Goal: Task Accomplishment & Management: Manage account settings

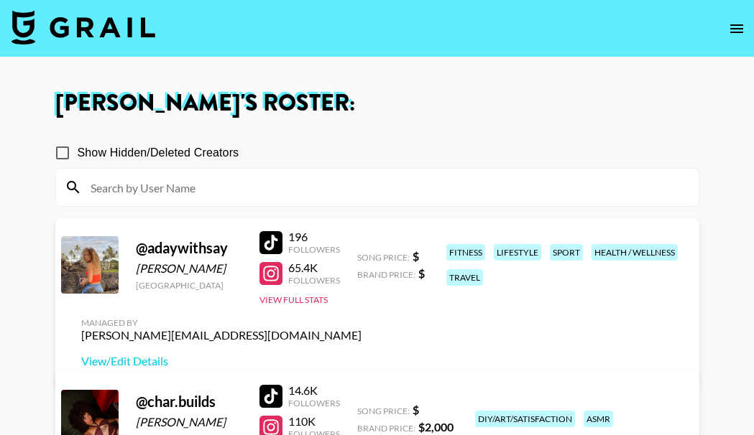
click at [279, 254] on div at bounding box center [270, 242] width 23 height 23
click at [276, 285] on div at bounding box center [270, 273] width 23 height 23
click at [361, 354] on link "View/Edit Details" at bounding box center [221, 361] width 280 height 14
drag, startPoint x: 441, startPoint y: 231, endPoint x: 481, endPoint y: 349, distance: 124.3
click at [481, 290] on div "fitness lifestyle sport health / wellness travel" at bounding box center [563, 265] width 243 height 50
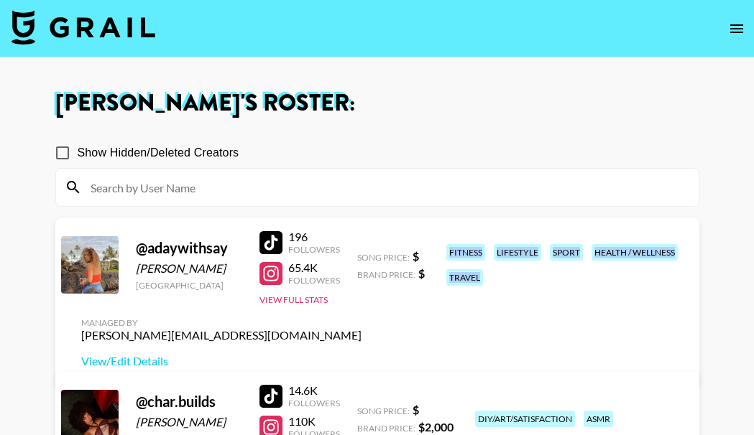
copy div "fitness lifestyle sport health / wellness travel"
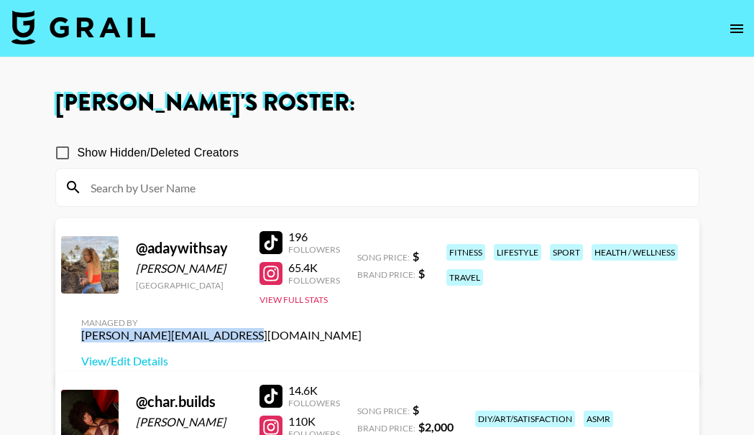
drag, startPoint x: 537, startPoint y: 284, endPoint x: 687, endPoint y: 288, distance: 150.2
click at [373, 306] on div "Managed By peter.iwuh@grail-talent.com View/Edit Details" at bounding box center [221, 343] width 303 height 74
copy div "[PERSON_NAME][EMAIL_ADDRESS][DOMAIN_NAME]"
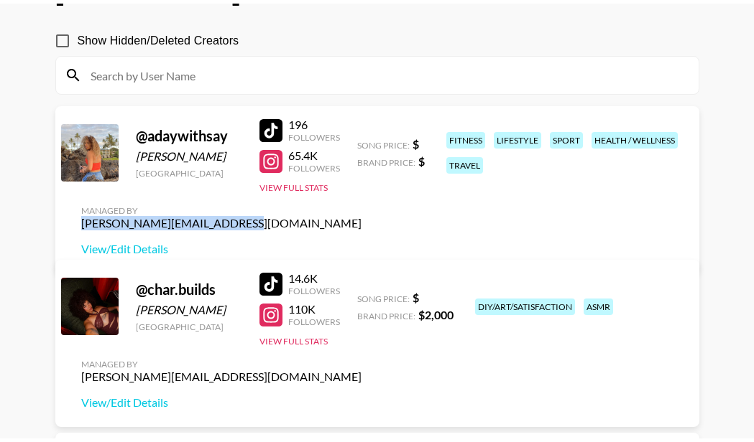
scroll to position [144, 0]
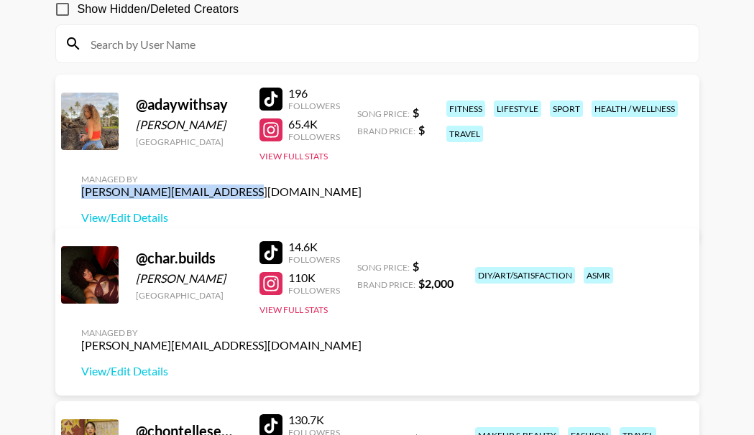
click at [282, 251] on link at bounding box center [273, 252] width 29 height 23
click at [276, 274] on div at bounding box center [270, 283] width 23 height 23
click at [122, 369] on link "View/Edit Details" at bounding box center [221, 371] width 280 height 14
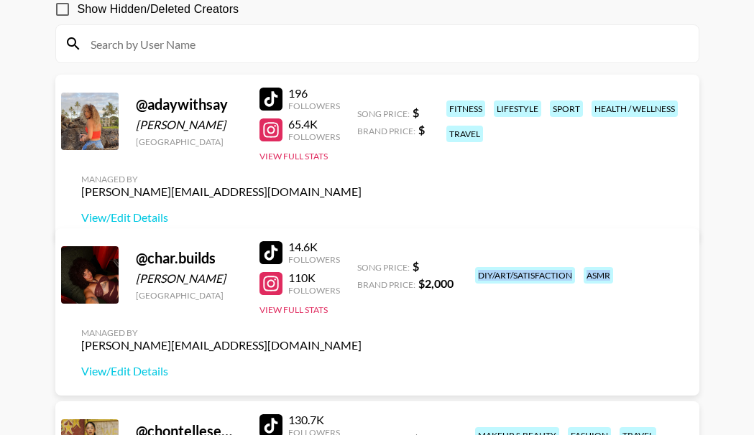
drag, startPoint x: 474, startPoint y: 274, endPoint x: 619, endPoint y: 277, distance: 145.1
click at [619, 277] on div "diy/art/satisfaction asmr" at bounding box center [577, 275] width 214 height 25
copy div "diy/art/satisfaction asmr"
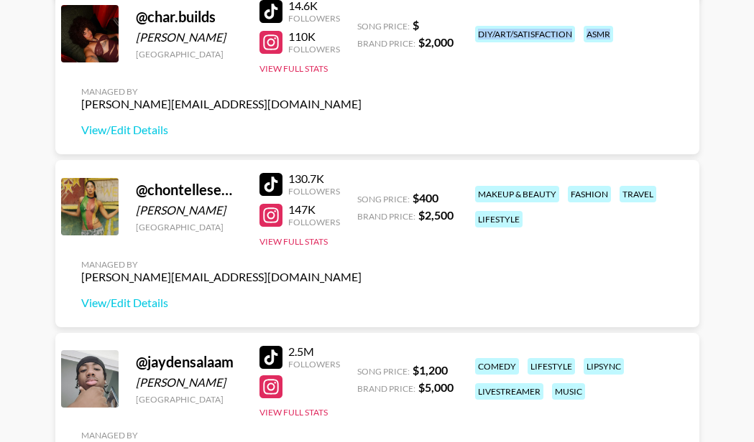
scroll to position [431, 0]
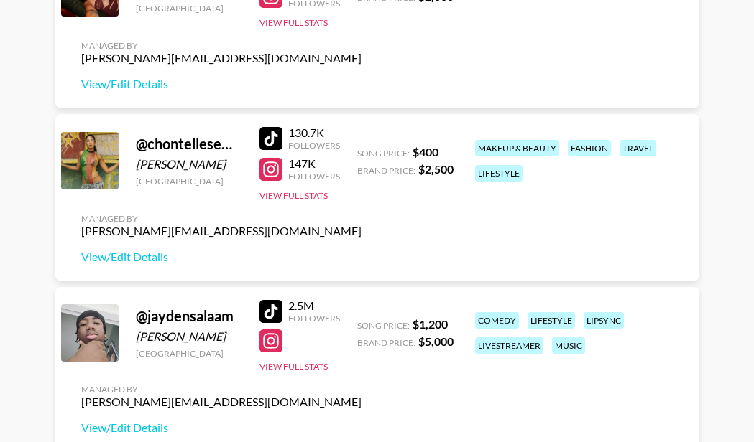
click at [269, 133] on div at bounding box center [270, 138] width 23 height 23
click at [268, 168] on div at bounding box center [270, 169] width 23 height 23
click at [116, 260] on link "View/Edit Details" at bounding box center [221, 257] width 280 height 14
drag, startPoint x: 529, startPoint y: 174, endPoint x: 480, endPoint y: 147, distance: 56.0
click at [480, 147] on div "makeup & beauty fashion travel lifestyle" at bounding box center [577, 161] width 214 height 50
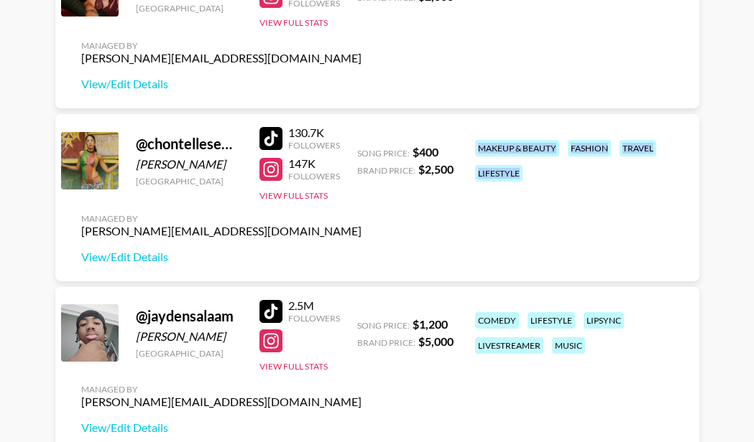
copy div "makeup & beauty fashion travel lifestyle"
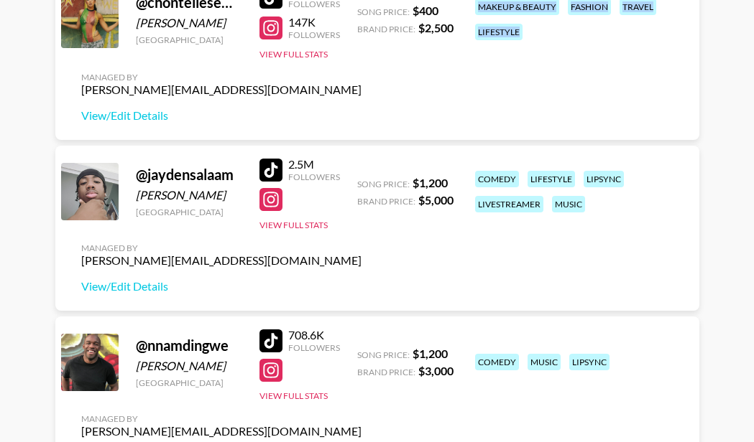
scroll to position [575, 0]
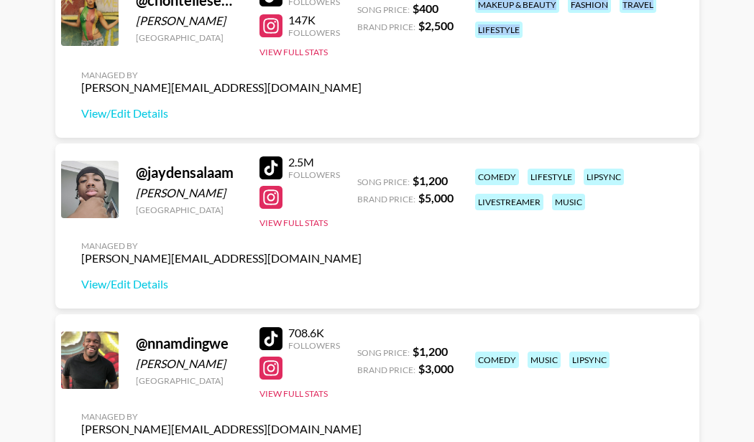
click at [276, 167] on div at bounding box center [270, 168] width 23 height 23
click at [276, 195] on div at bounding box center [270, 197] width 23 height 23
click at [145, 283] on link "View/Edit Details" at bounding box center [221, 284] width 280 height 14
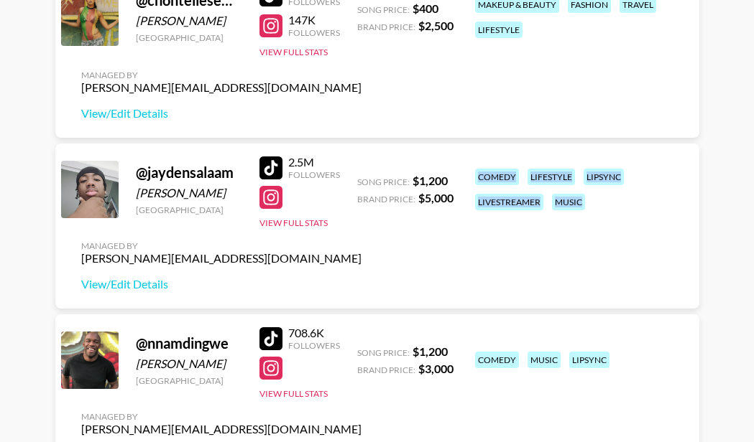
drag, startPoint x: 472, startPoint y: 175, endPoint x: 606, endPoint y: 204, distance: 136.8
click at [606, 204] on div "comedy lifestyle lipsync livestreamer music" at bounding box center [577, 189] width 214 height 50
copy div "comedy lifestyle lipsync livestreamer music"
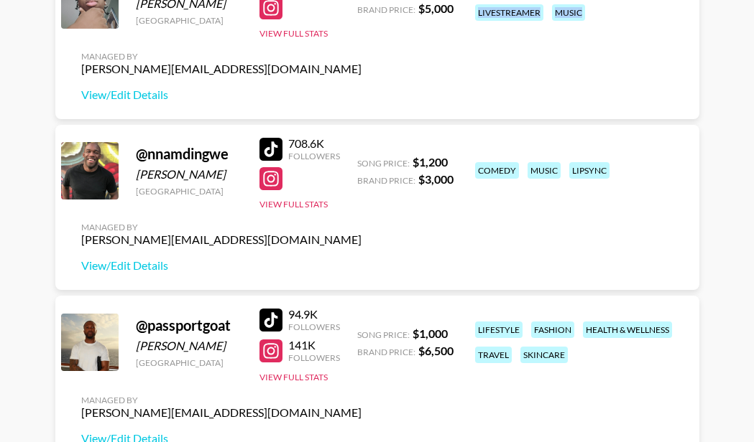
scroll to position [790, 0]
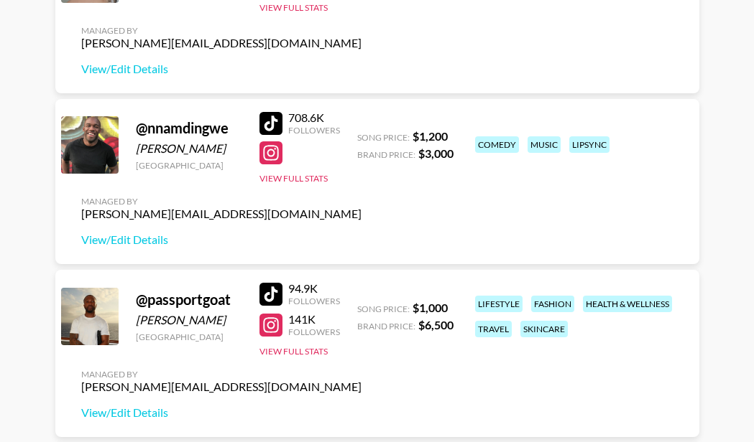
click at [270, 121] on div at bounding box center [270, 123] width 23 height 23
click at [267, 157] on div at bounding box center [270, 153] width 23 height 23
click at [147, 238] on link "View/Edit Details" at bounding box center [221, 240] width 280 height 14
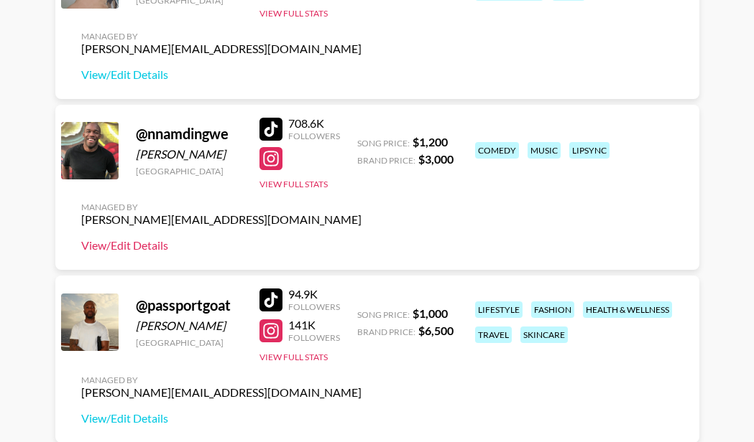
scroll to position [862, 0]
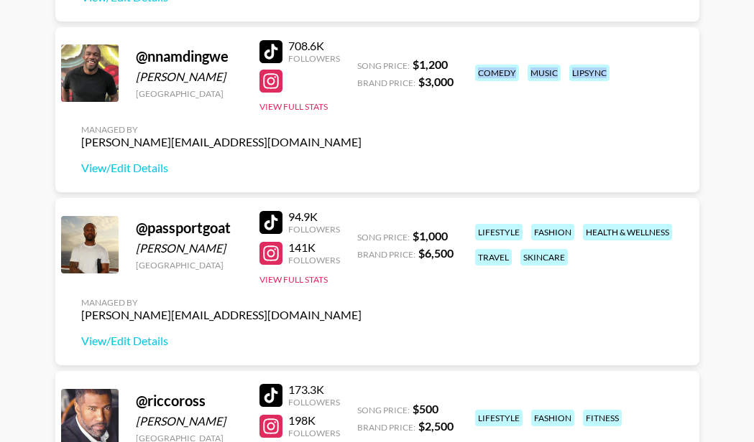
drag, startPoint x: 472, startPoint y: 76, endPoint x: 613, endPoint y: 83, distance: 141.0
click at [613, 83] on div "comedy music lipsync" at bounding box center [577, 72] width 214 height 25
copy div "comedy music lipsync"
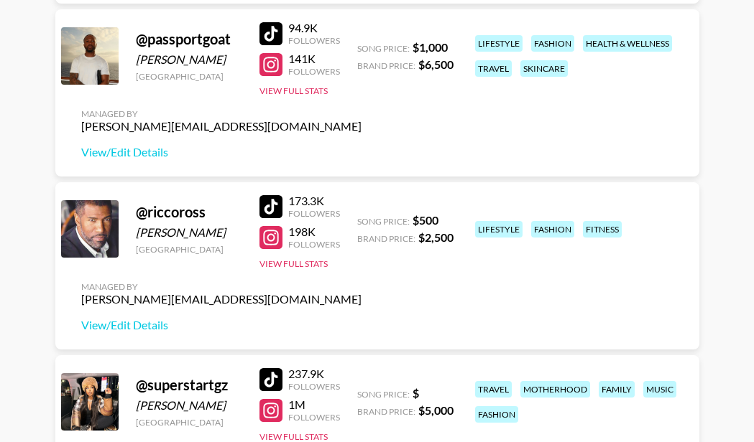
scroll to position [1077, 0]
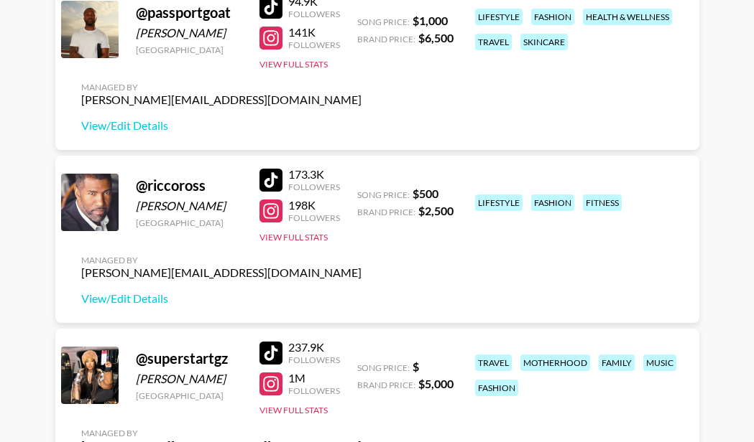
click at [266, 4] on div at bounding box center [270, 7] width 23 height 23
click at [266, 41] on div at bounding box center [270, 38] width 23 height 23
click at [129, 129] on link "View/Edit Details" at bounding box center [221, 126] width 280 height 14
drag, startPoint x: 473, startPoint y: 16, endPoint x: 575, endPoint y: 37, distance: 104.3
click at [575, 37] on div "lifestyle fashion health & wellness travel skincare" at bounding box center [577, 29] width 214 height 50
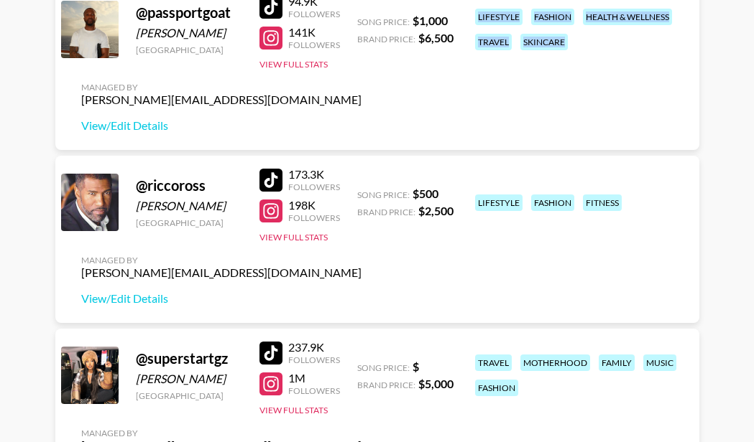
copy div "lifestyle fashion health & wellness travel skincare"
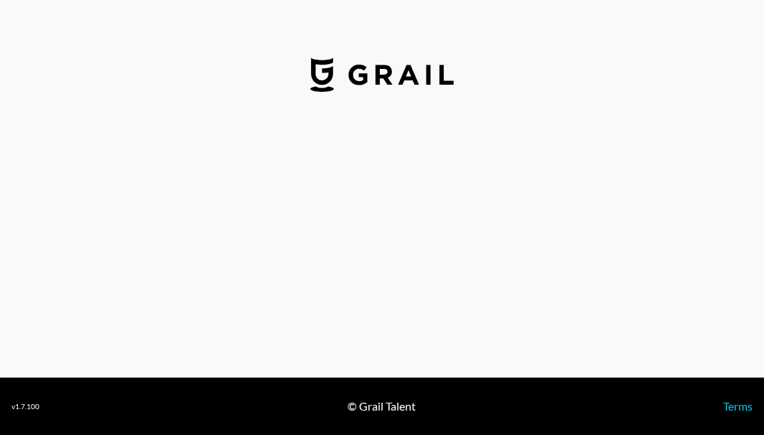
select select "USD"
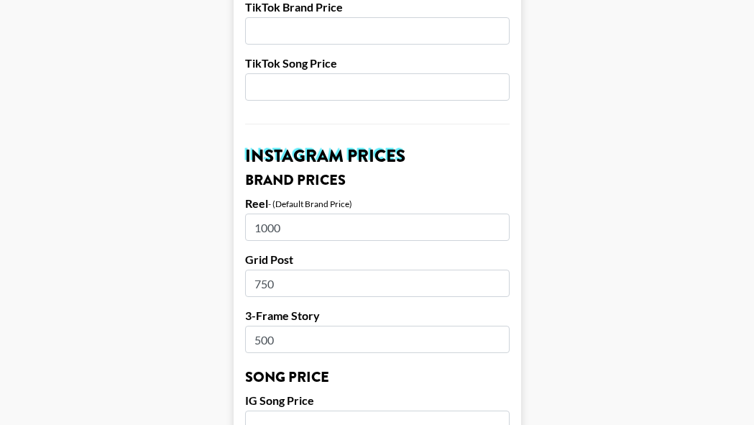
scroll to position [646, 0]
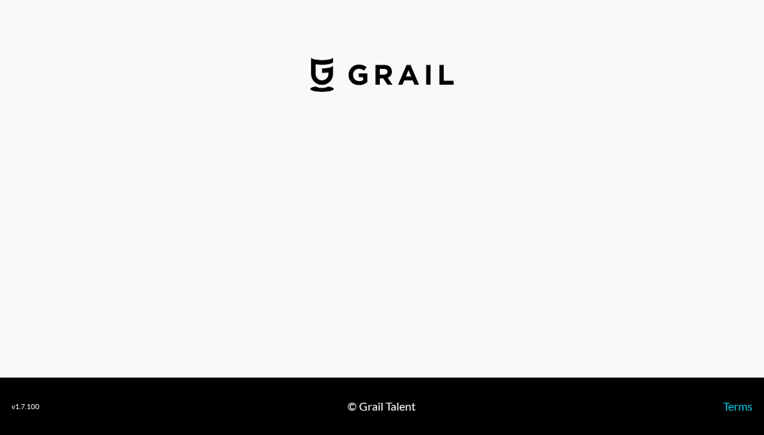
select select "USD"
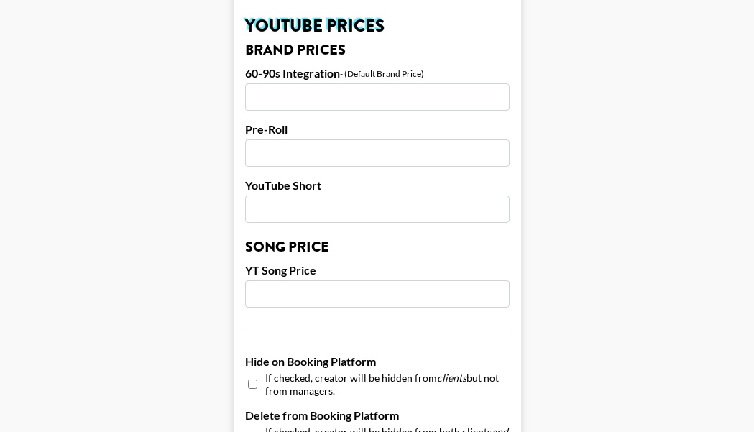
scroll to position [1006, 0]
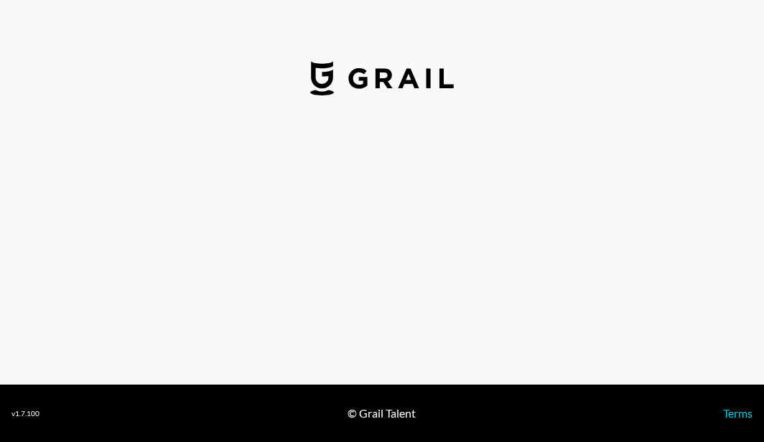
select select "USD"
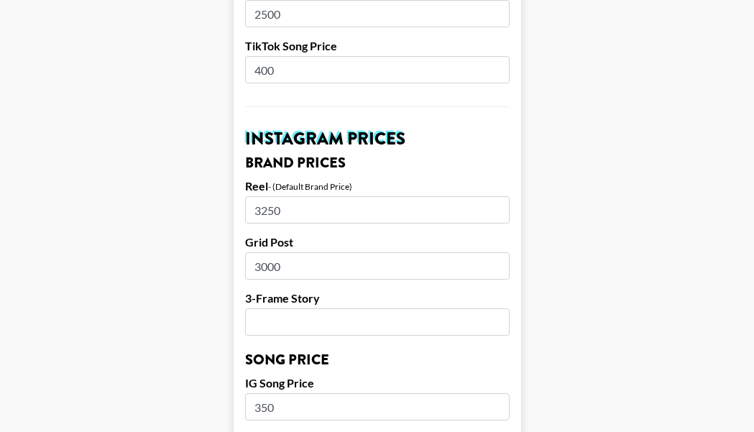
scroll to position [575, 0]
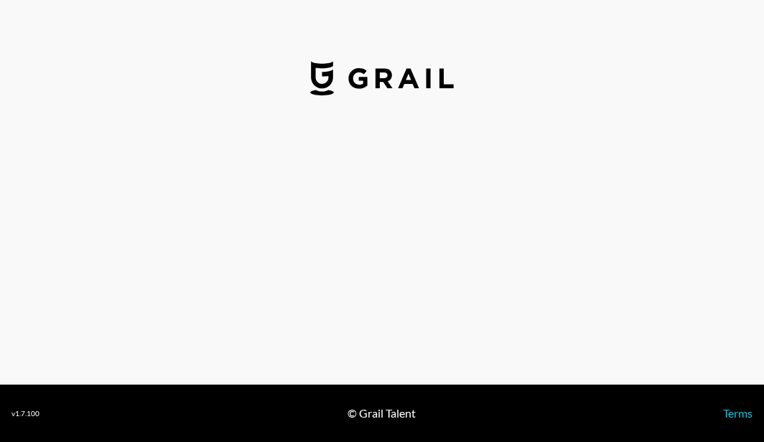
select select "USD"
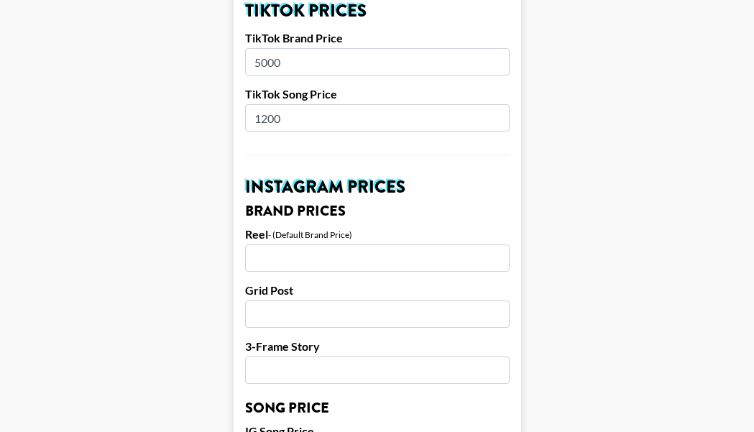
scroll to position [575, 0]
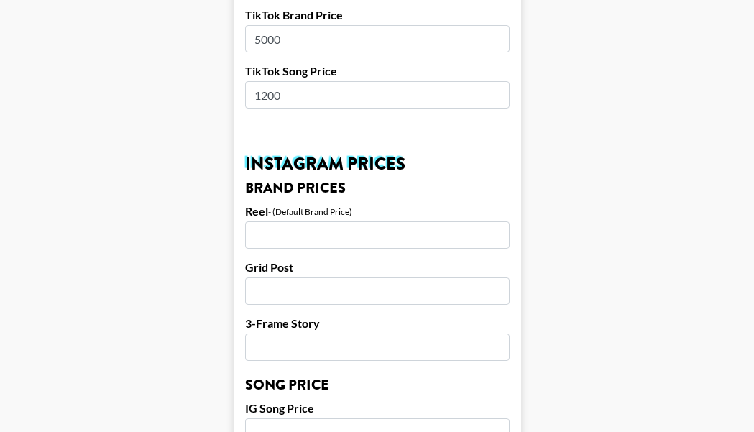
click at [354, 221] on input "number" at bounding box center [377, 234] width 264 height 27
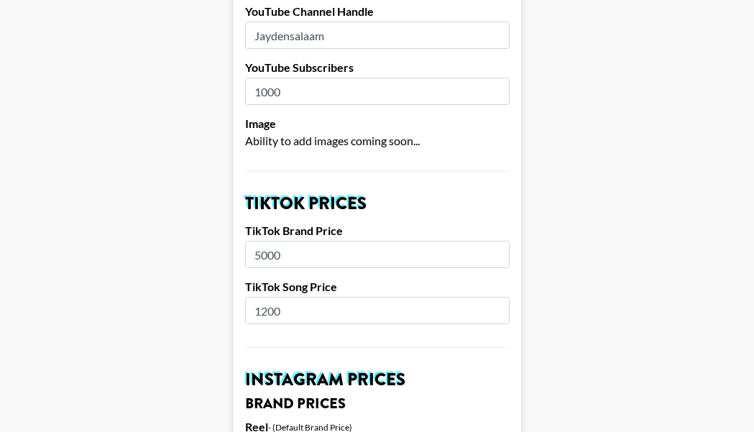
scroll to position [287, 0]
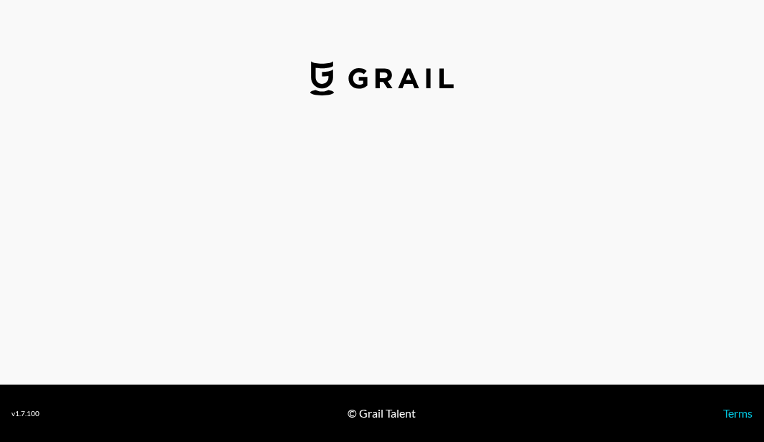
select select "USD"
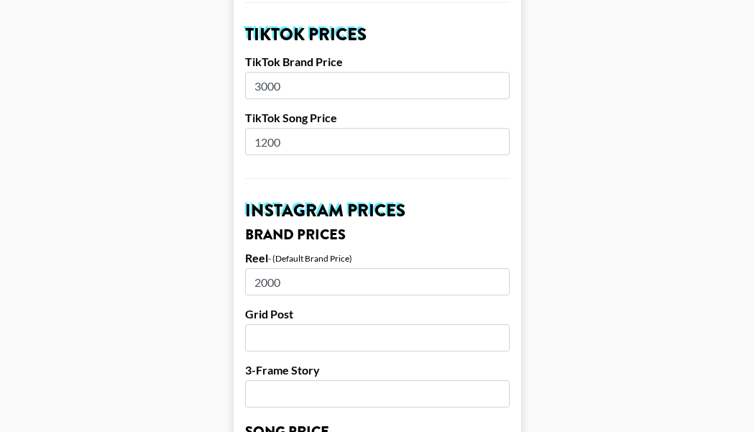
scroll to position [503, 0]
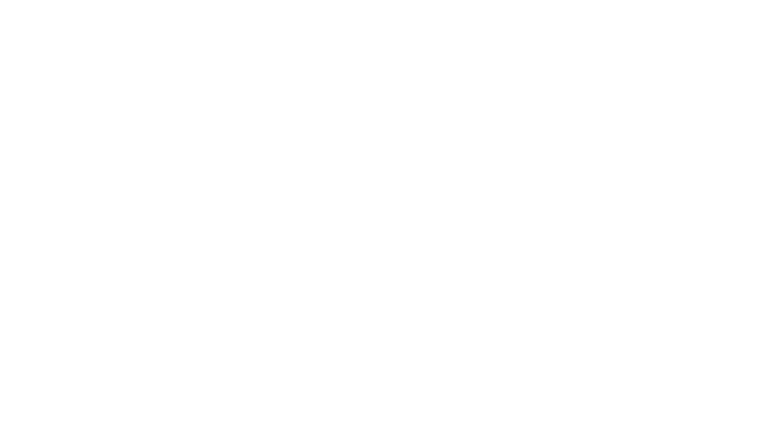
select select "USD"
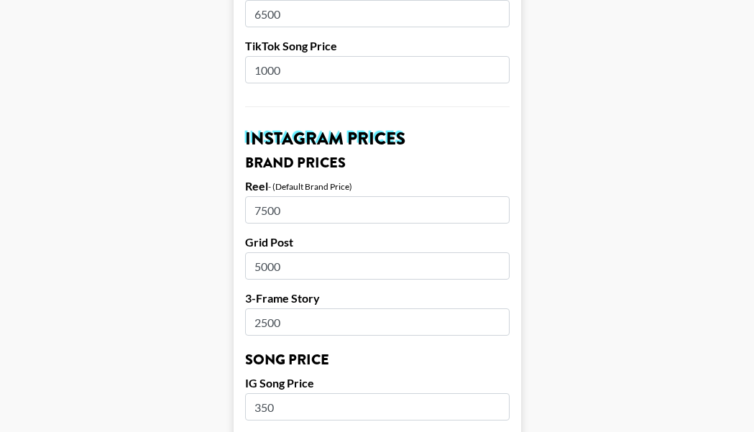
scroll to position [575, 0]
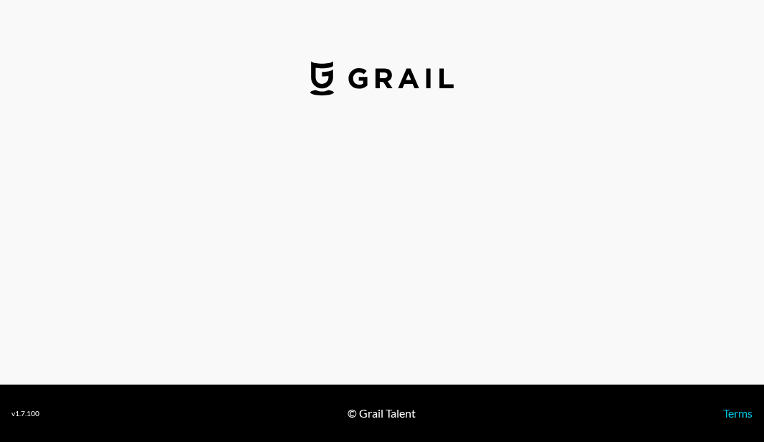
select select "USD"
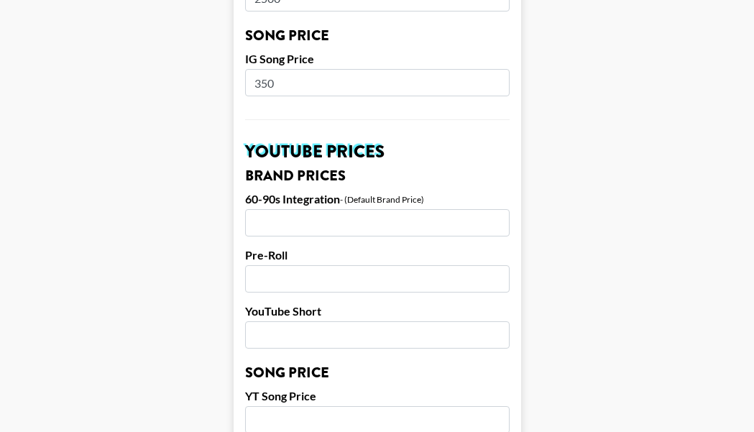
scroll to position [934, 0]
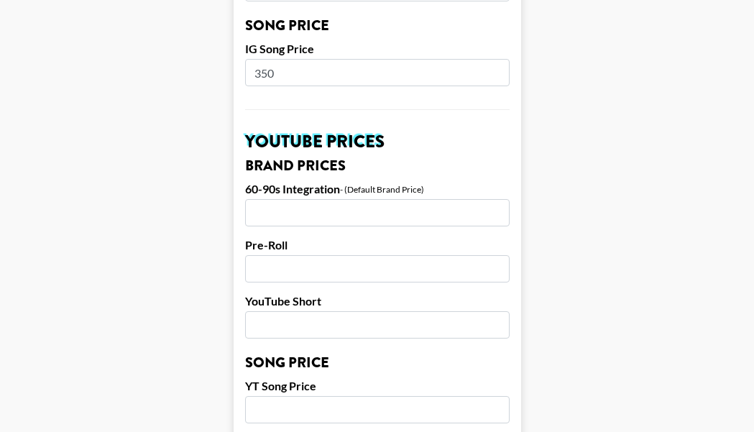
click at [336, 199] on input "number" at bounding box center [377, 212] width 264 height 27
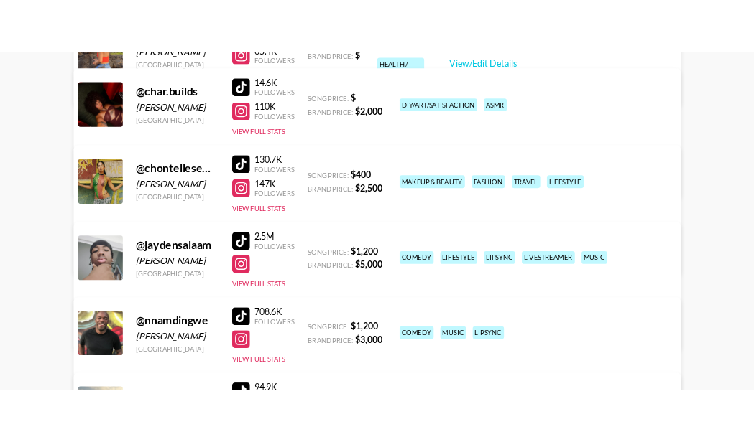
scroll to position [152, 0]
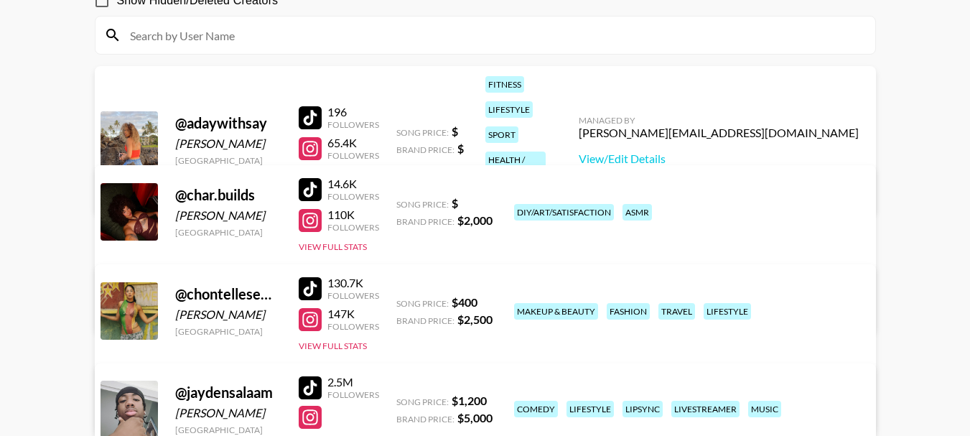
click at [312, 218] on div at bounding box center [310, 220] width 23 height 23
drag, startPoint x: 660, startPoint y: 215, endPoint x: 519, endPoint y: 212, distance: 140.8
click at [519, 212] on div "diy/art/satisfaction asmr" at bounding box center [686, 212] width 352 height 25
copy div "diy/art/satisfaction asmr"
click at [401, 301] on link "View/Edit Details" at bounding box center [261, 308] width 280 height 14
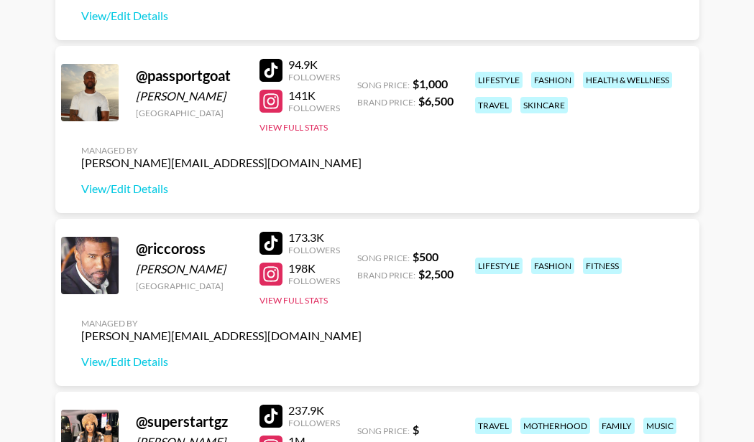
scroll to position [1158, 0]
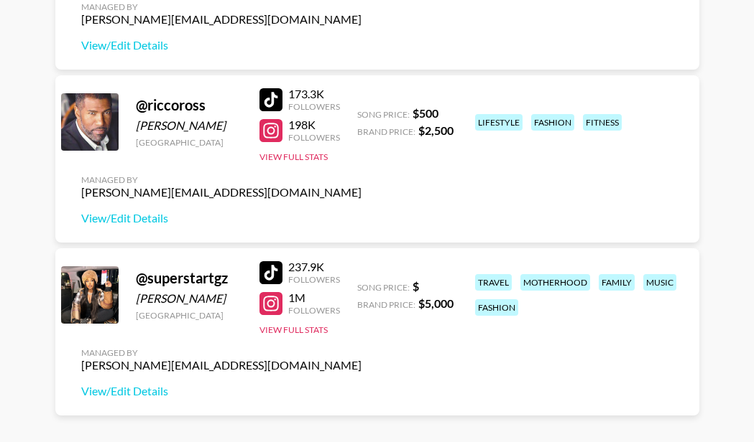
click at [267, 94] on div at bounding box center [270, 99] width 23 height 23
click at [264, 132] on div at bounding box center [270, 130] width 23 height 23
click at [146, 218] on link "View/Edit Details" at bounding box center [221, 218] width 280 height 14
drag, startPoint x: 475, startPoint y: 124, endPoint x: 629, endPoint y: 124, distance: 154.4
click at [629, 124] on div "lifestyle fashion fitness" at bounding box center [577, 122] width 214 height 25
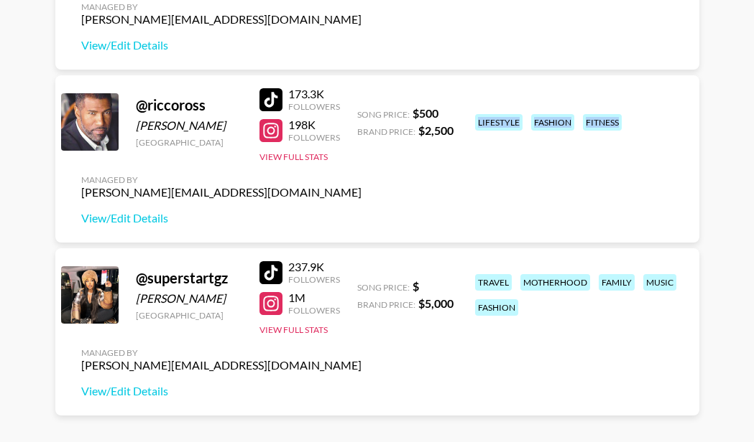
copy div "lifestyle fashion fitness"
click at [272, 276] on div at bounding box center [270, 272] width 23 height 23
click at [274, 305] on div at bounding box center [270, 303] width 23 height 23
click at [157, 391] on link "View/Edit Details" at bounding box center [221, 391] width 280 height 14
drag, startPoint x: 520, startPoint y: 313, endPoint x: 479, endPoint y: 284, distance: 50.0
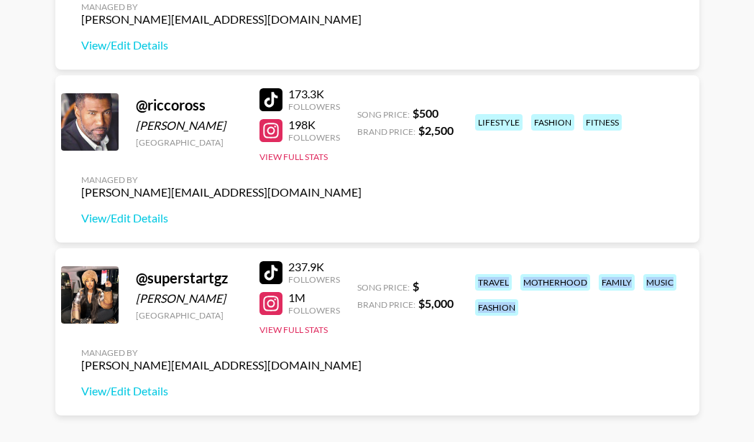
click at [479, 284] on div "travel motherhood family music fashion" at bounding box center [577, 295] width 214 height 50
copy div "travel motherhood family music fashion"
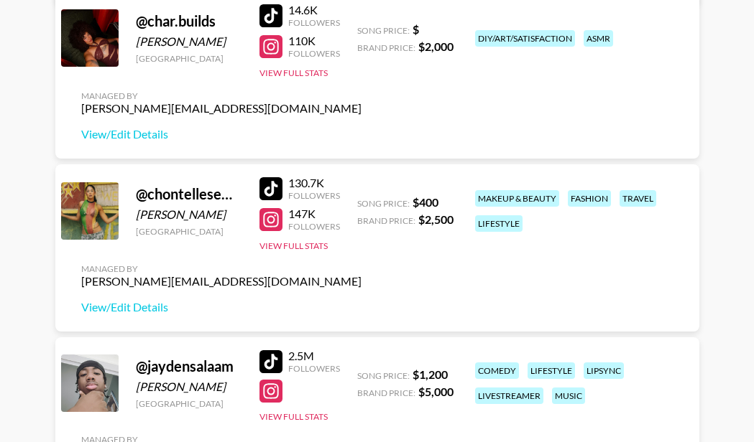
scroll to position [368, 0]
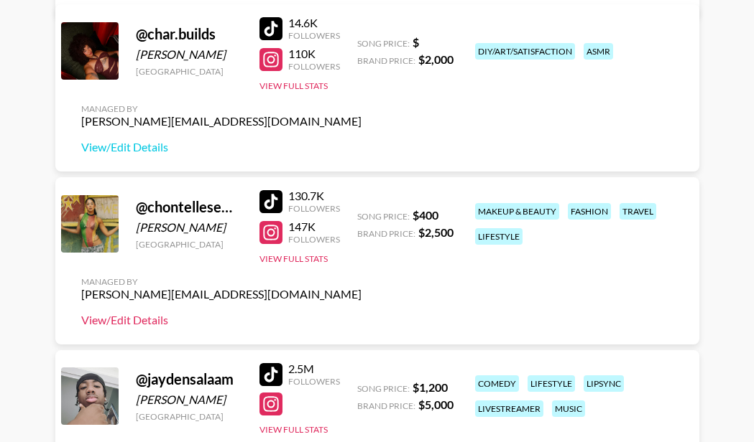
click at [135, 318] on link "View/Edit Details" at bounding box center [221, 320] width 280 height 14
click at [148, 146] on link "View/Edit Details" at bounding box center [221, 147] width 280 height 14
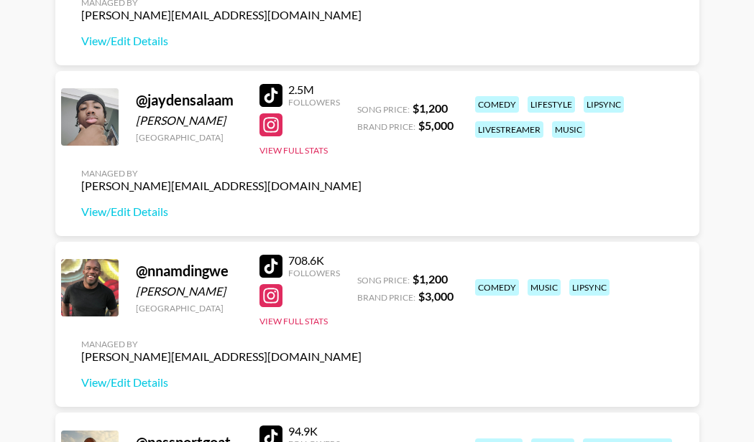
scroll to position [655, 0]
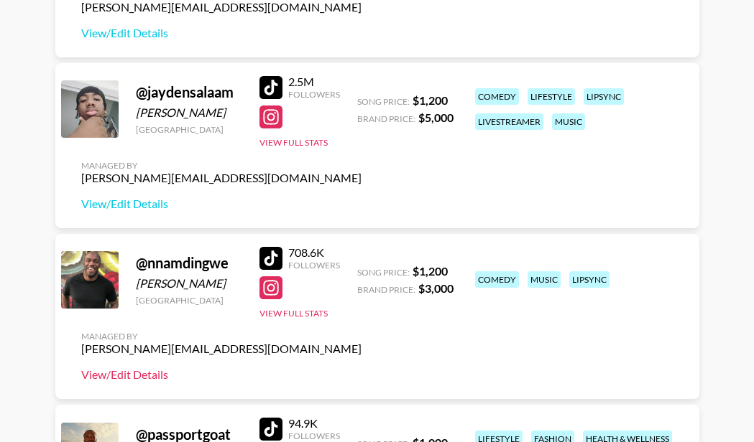
click at [133, 379] on link "View/Edit Details" at bounding box center [221, 375] width 280 height 14
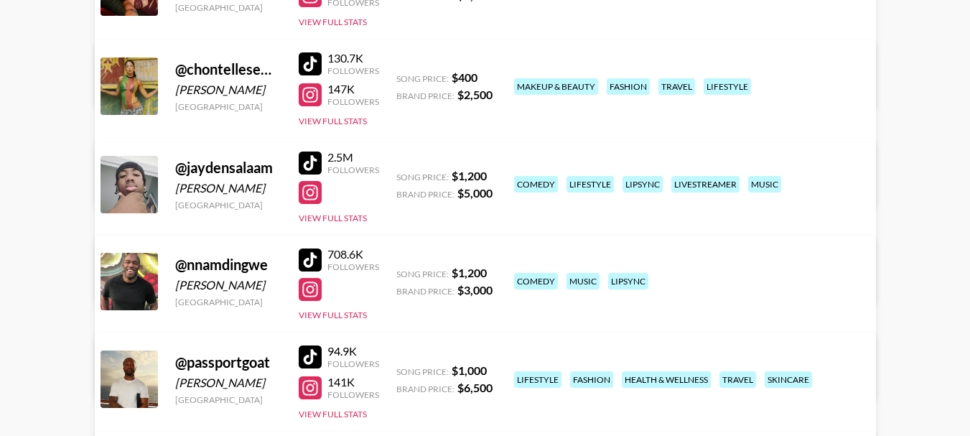
scroll to position [165, 0]
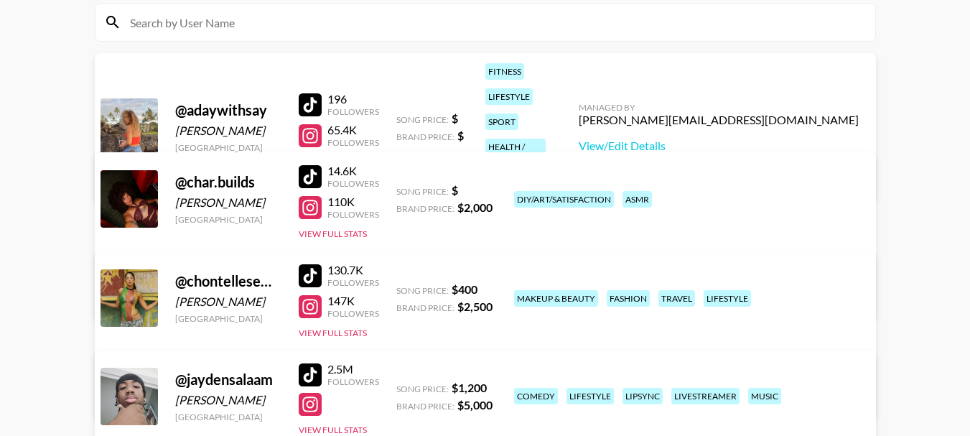
click at [401, 288] on link "View/Edit Details" at bounding box center [261, 295] width 280 height 14
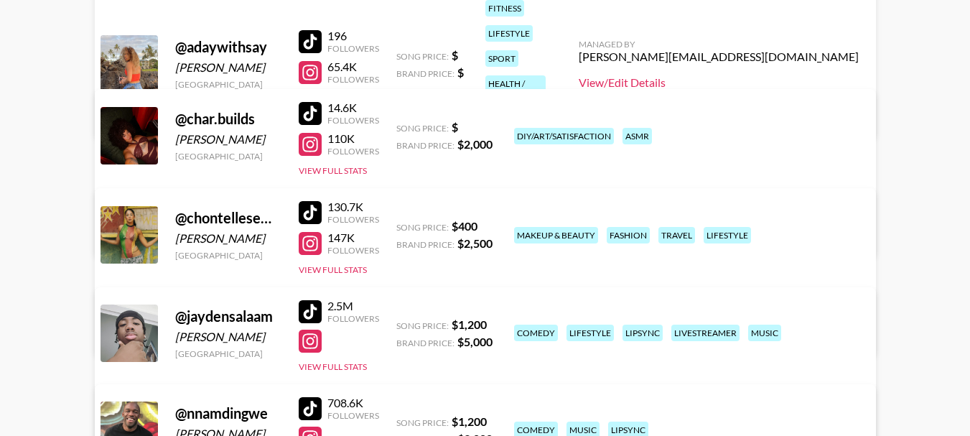
scroll to position [237, 0]
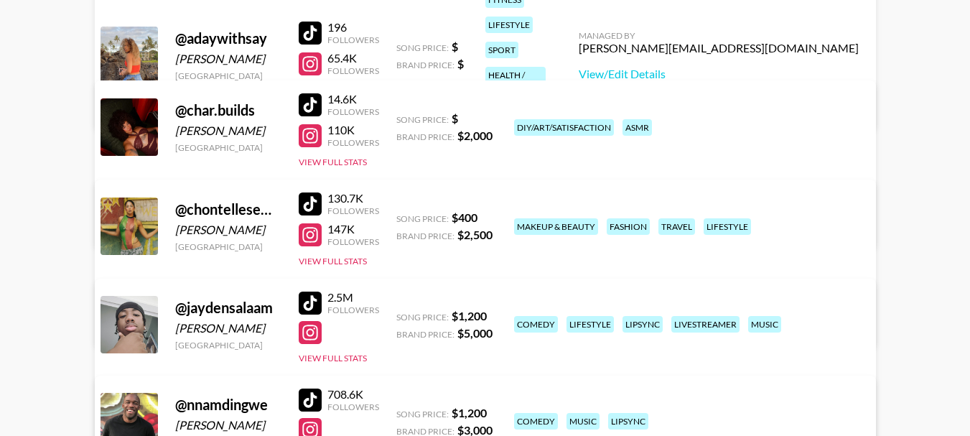
click at [401, 315] on link "View/Edit Details" at bounding box center [261, 322] width 280 height 14
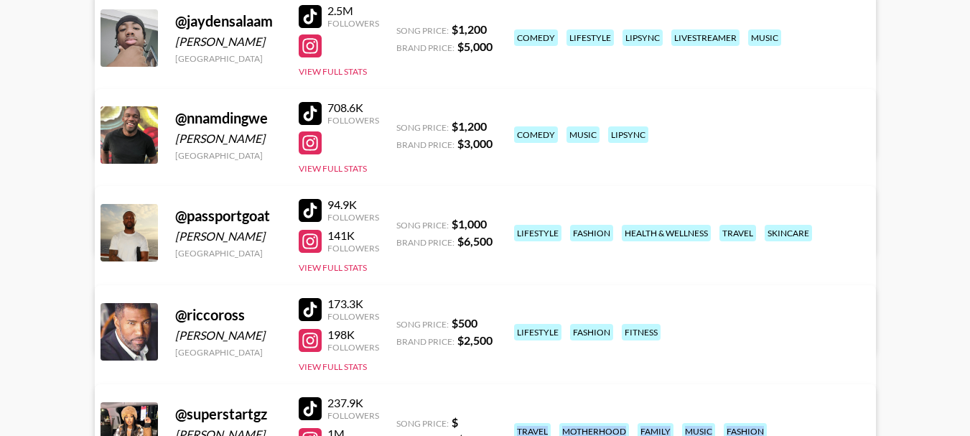
scroll to position [524, 0]
click at [401, 321] on link "View/Edit Details" at bounding box center [261, 328] width 280 height 14
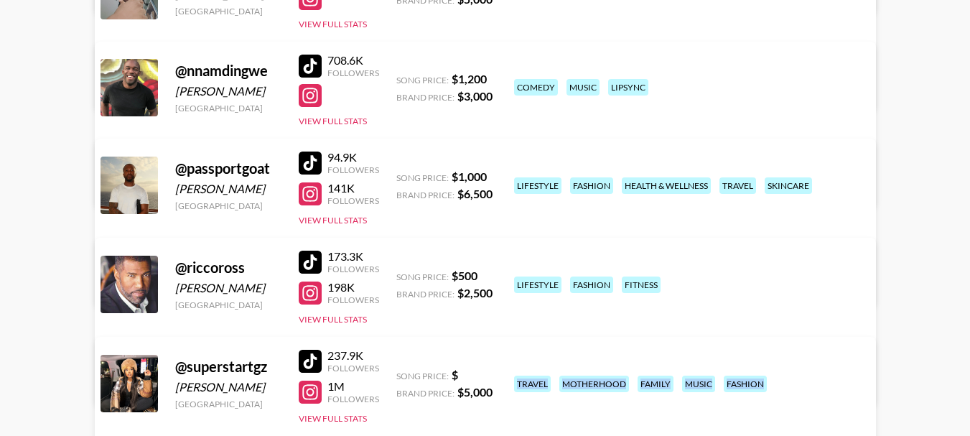
scroll to position [596, 0]
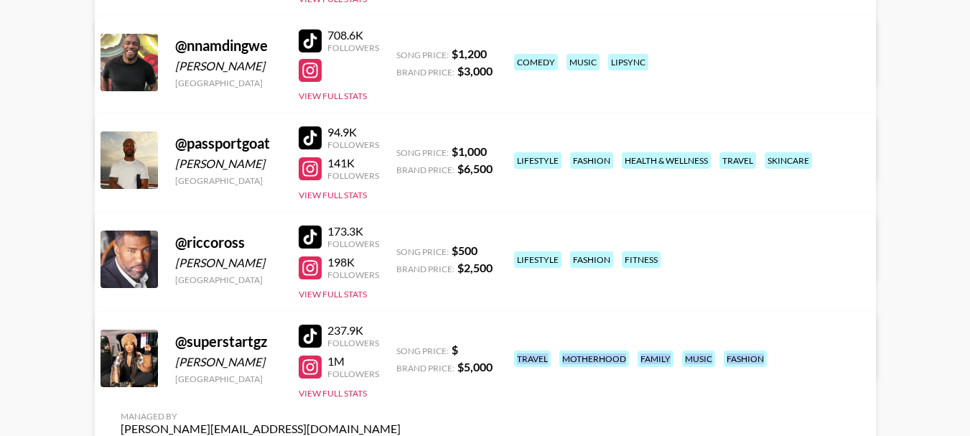
click at [401, 348] on link "View/Edit Details" at bounding box center [261, 355] width 280 height 14
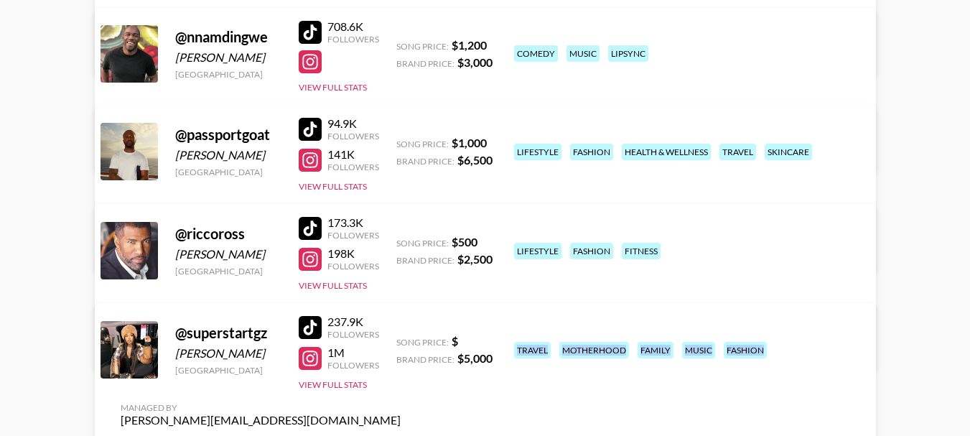
scroll to position [663, 0]
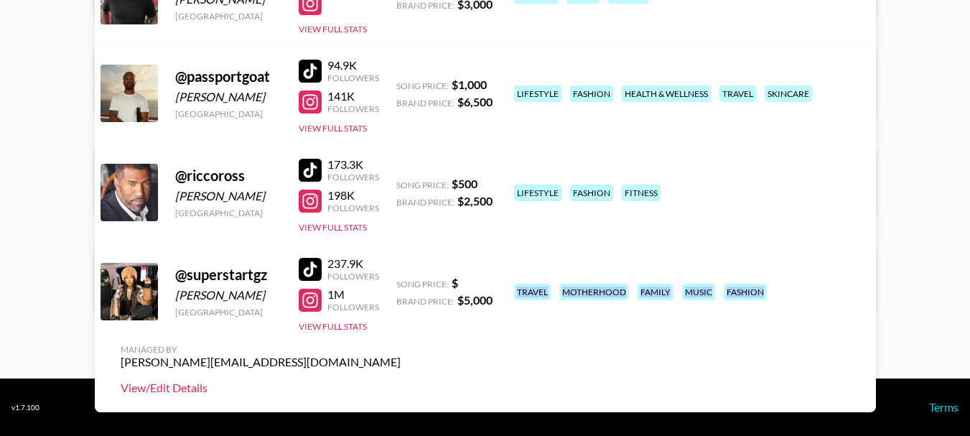
click at [401, 381] on link "View/Edit Details" at bounding box center [261, 388] width 280 height 14
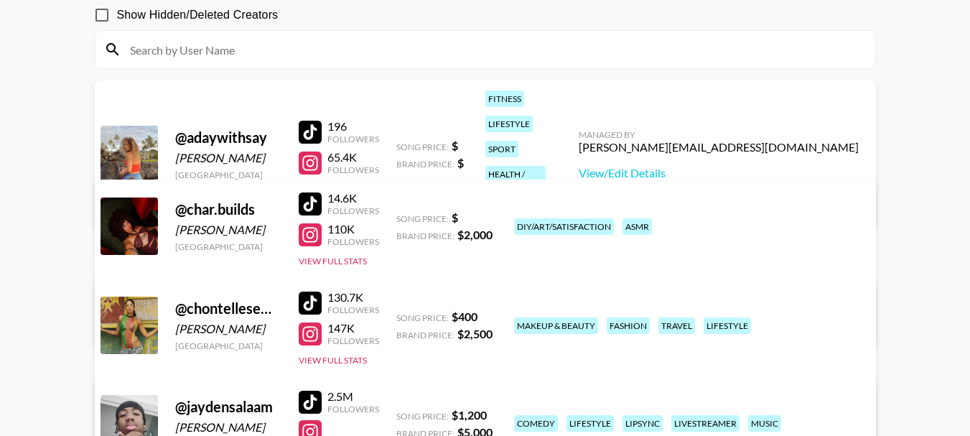
scroll to position [144, 0]
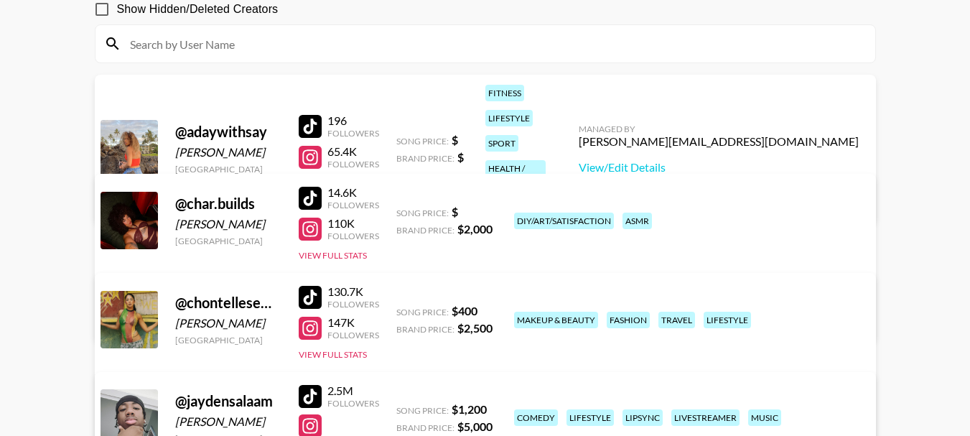
click at [401, 310] on link "View/Edit Details" at bounding box center [261, 317] width 280 height 14
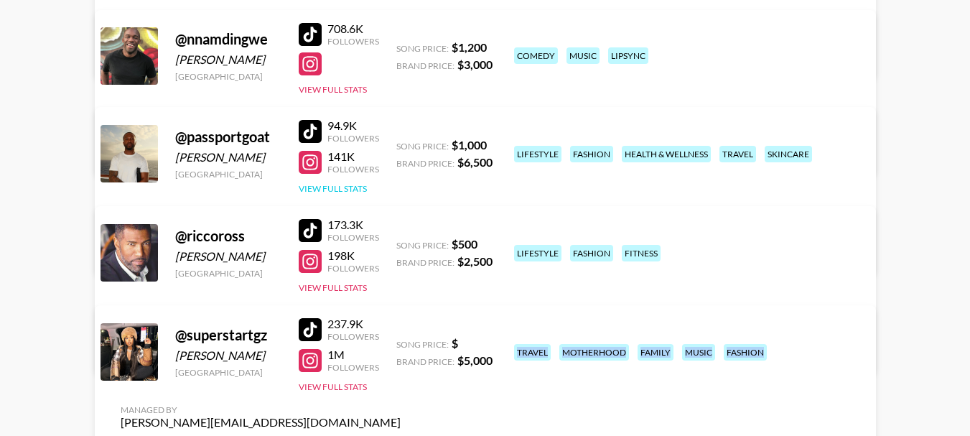
scroll to position [646, 0]
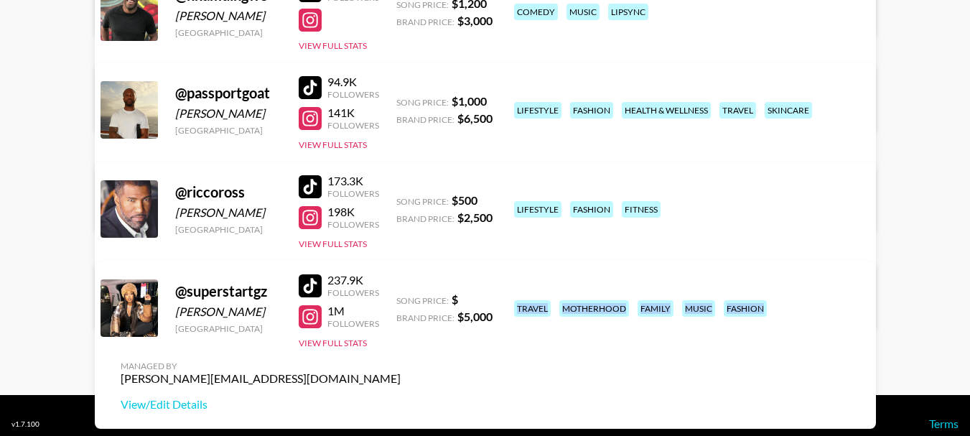
click at [401, 199] on link "View/Edit Details" at bounding box center [261, 206] width 280 height 14
click at [401, 397] on link "View/Edit Details" at bounding box center [261, 404] width 280 height 14
click at [401, 298] on link "View/Edit Details" at bounding box center [261, 305] width 280 height 14
click at [317, 184] on div at bounding box center [310, 186] width 23 height 23
click at [401, 298] on link "View/Edit Details" at bounding box center [261, 305] width 280 height 14
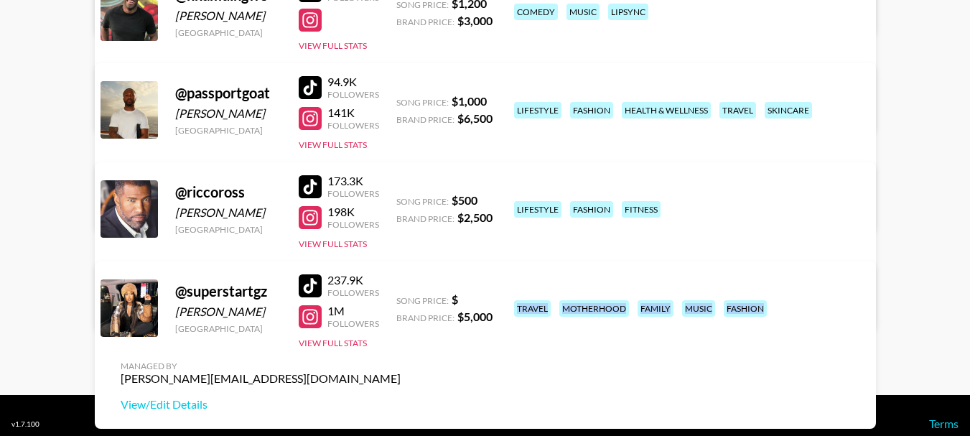
click at [305, 218] on div at bounding box center [310, 217] width 23 height 23
click at [310, 114] on div at bounding box center [310, 118] width 23 height 23
click at [319, 80] on div at bounding box center [310, 87] width 23 height 23
click at [401, 199] on link "View/Edit Details" at bounding box center [261, 206] width 280 height 14
click at [316, 222] on div at bounding box center [310, 217] width 23 height 23
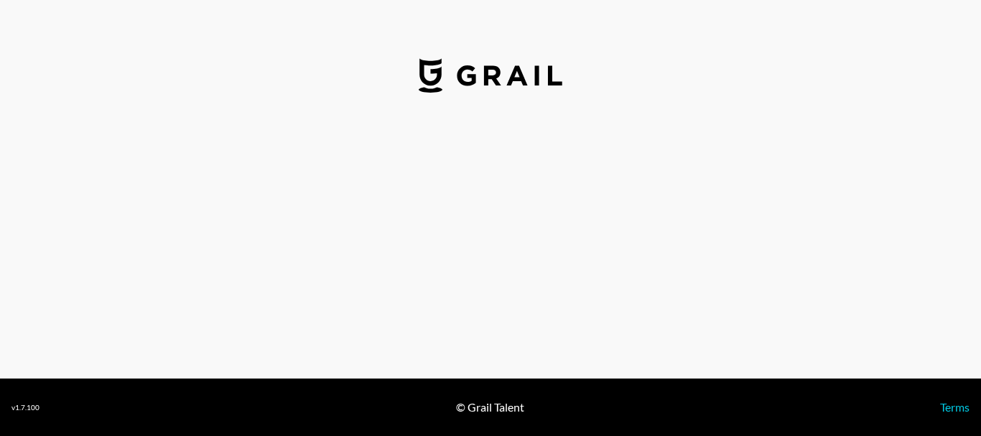
select select "USD"
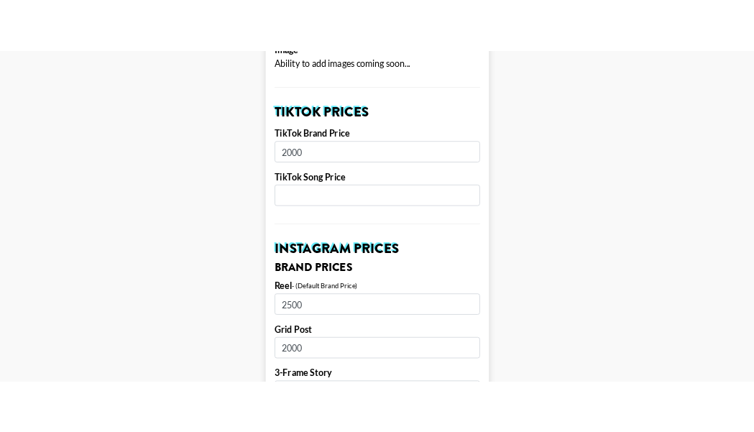
scroll to position [503, 0]
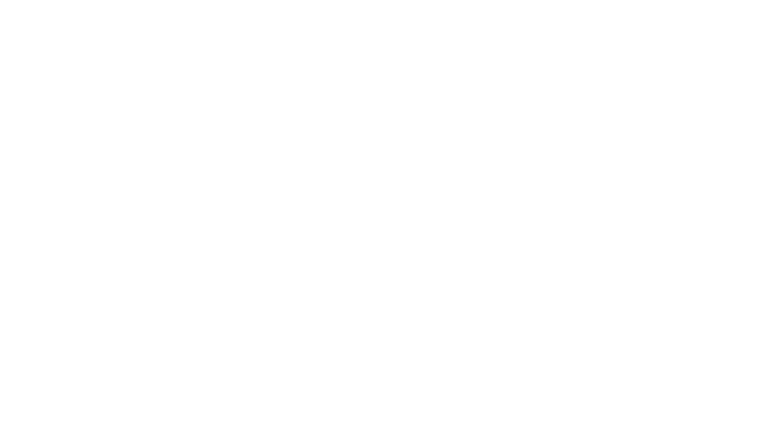
select select "USD"
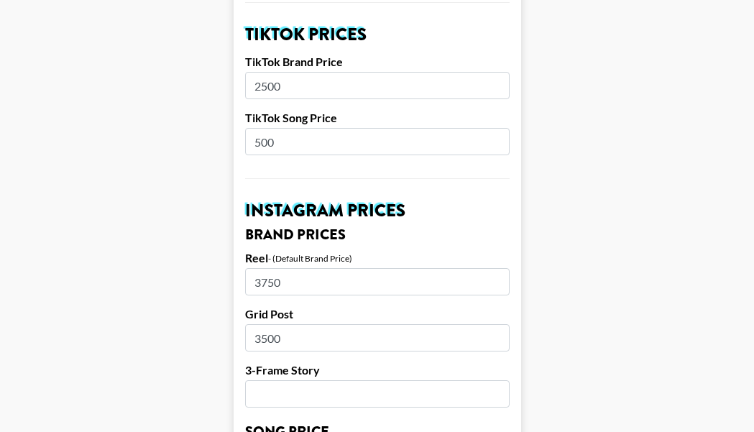
scroll to position [503, 0]
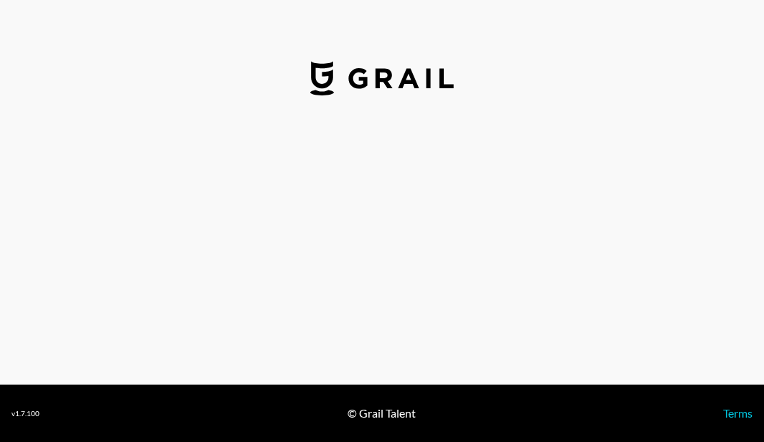
select select "USD"
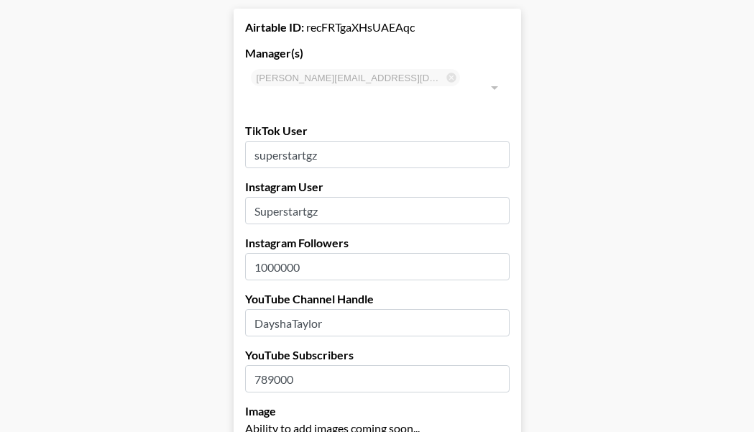
scroll to position [144, 0]
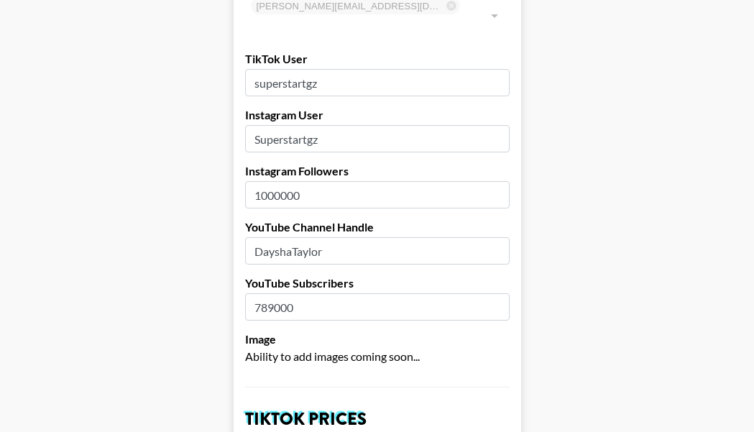
drag, startPoint x: 353, startPoint y: 231, endPoint x: 226, endPoint y: 231, distance: 127.1
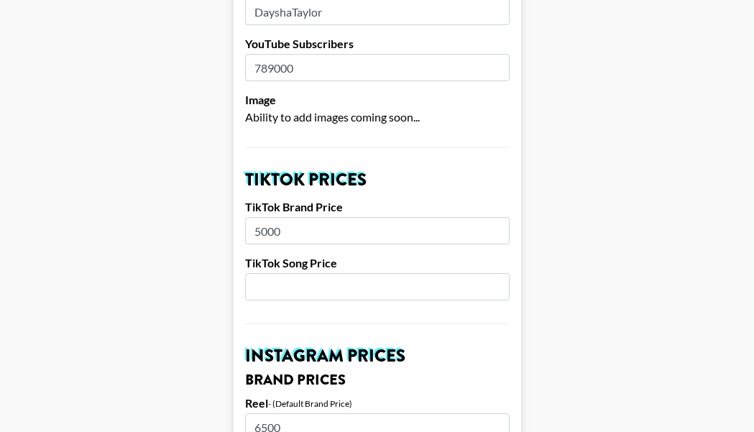
scroll to position [431, 0]
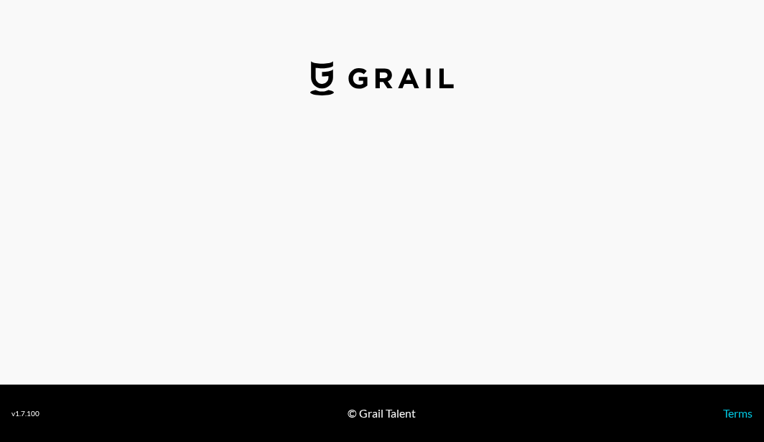
select select "USD"
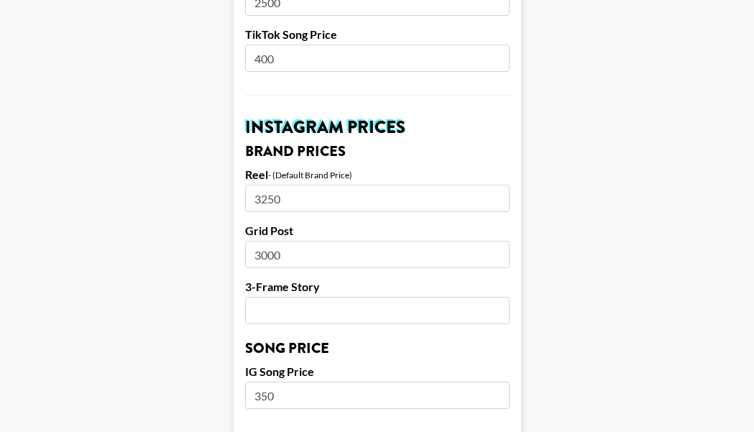
scroll to position [575, 0]
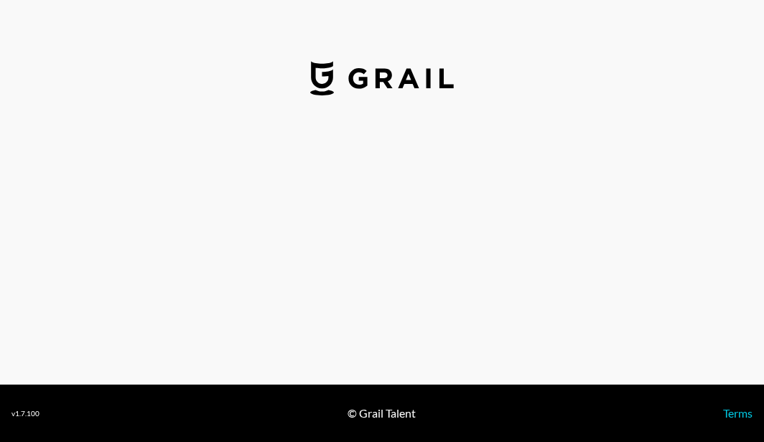
select select "USD"
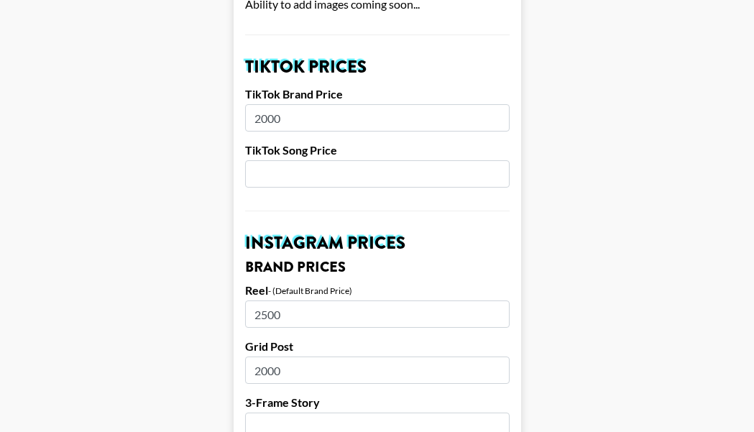
scroll to position [575, 0]
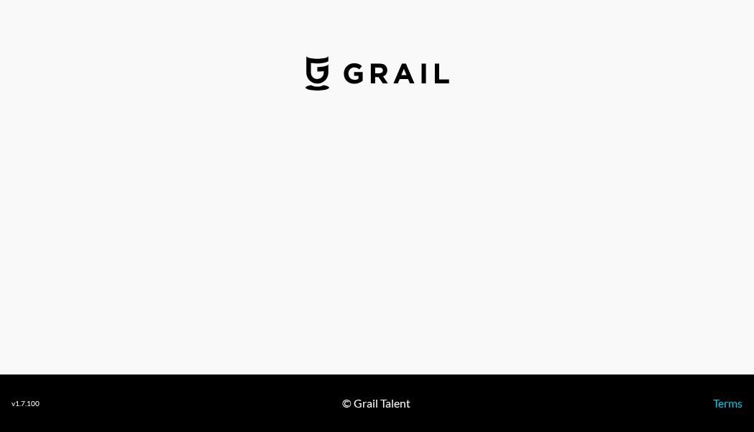
select select "USD"
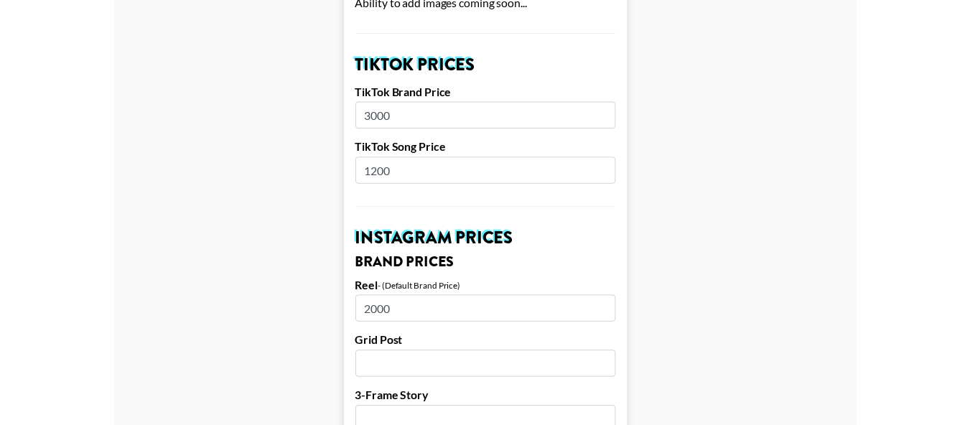
scroll to position [503, 0]
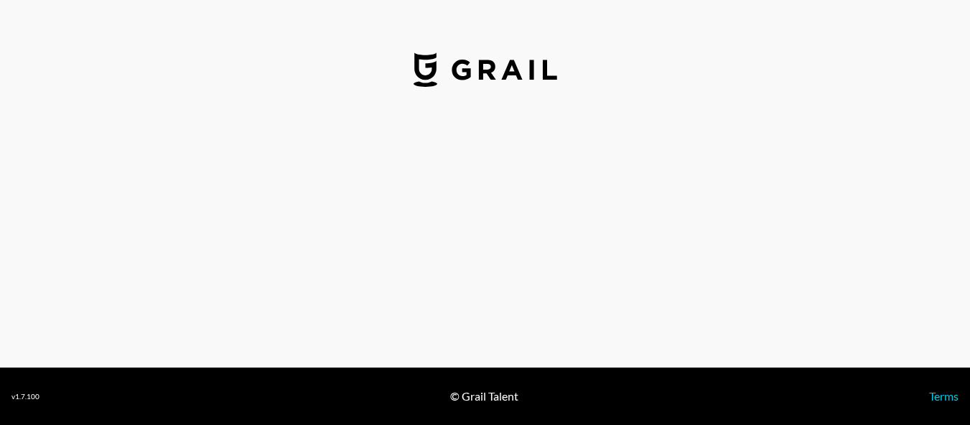
select select "USD"
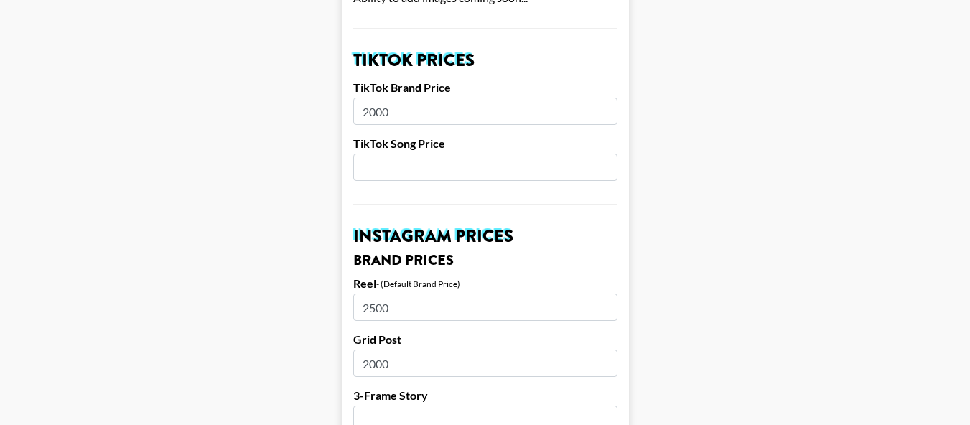
scroll to position [503, 0]
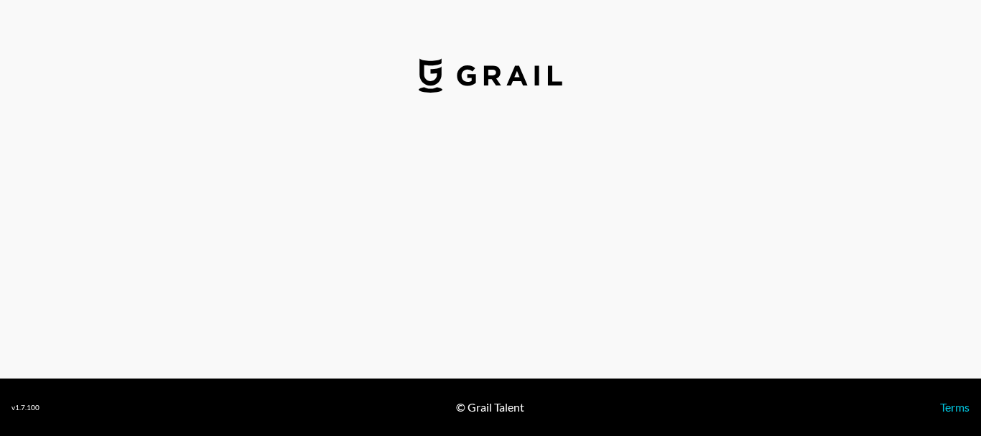
select select "USD"
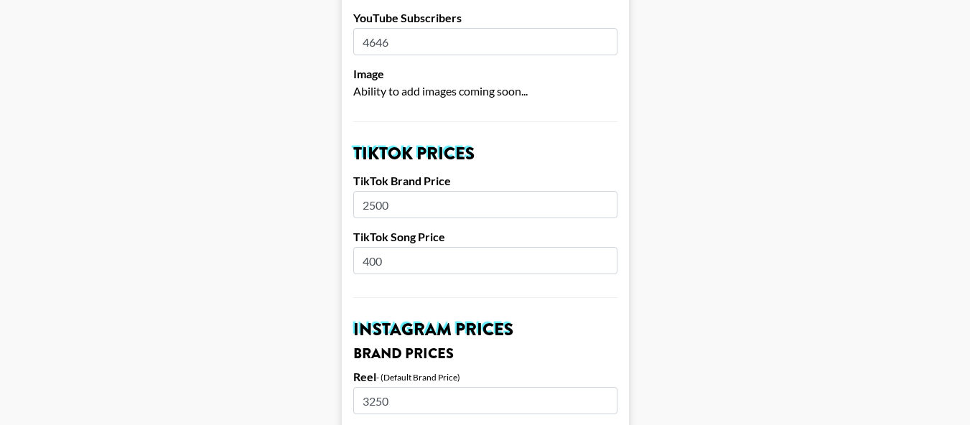
scroll to position [431, 0]
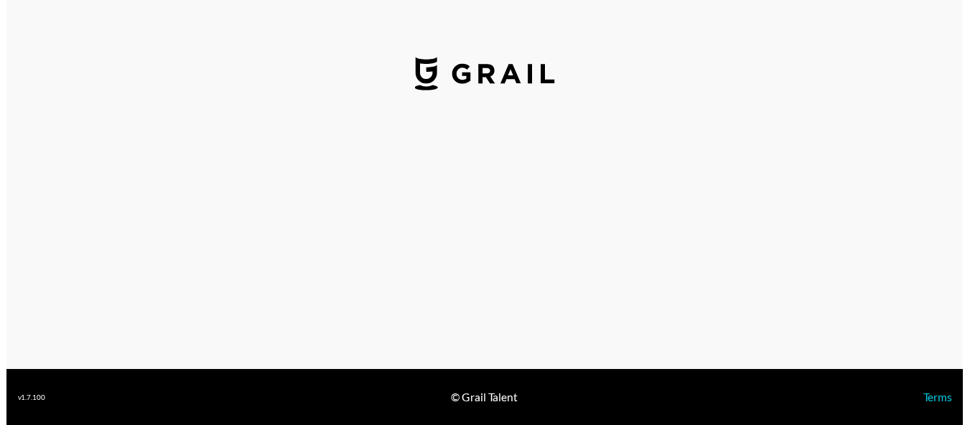
select select "USD"
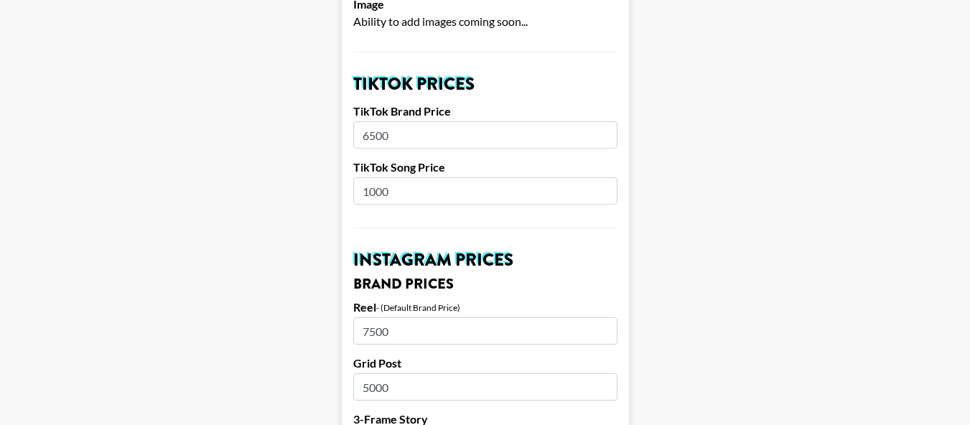
scroll to position [503, 0]
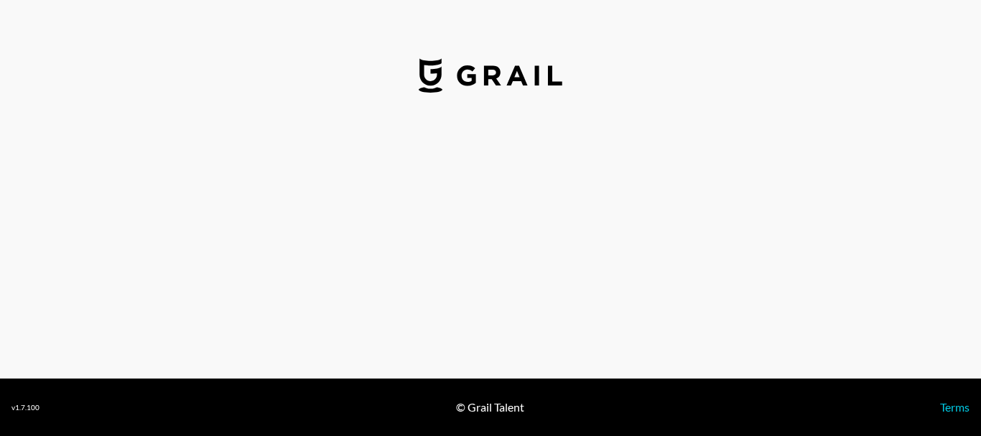
select select "USD"
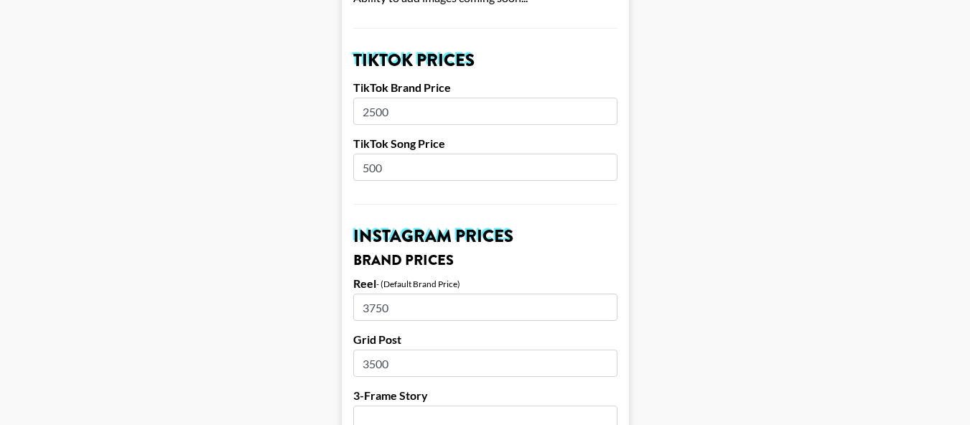
scroll to position [503, 0]
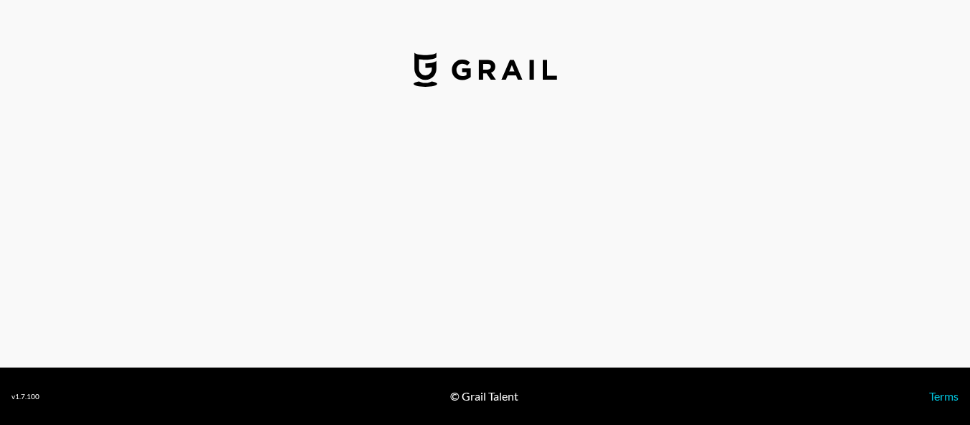
select select "USD"
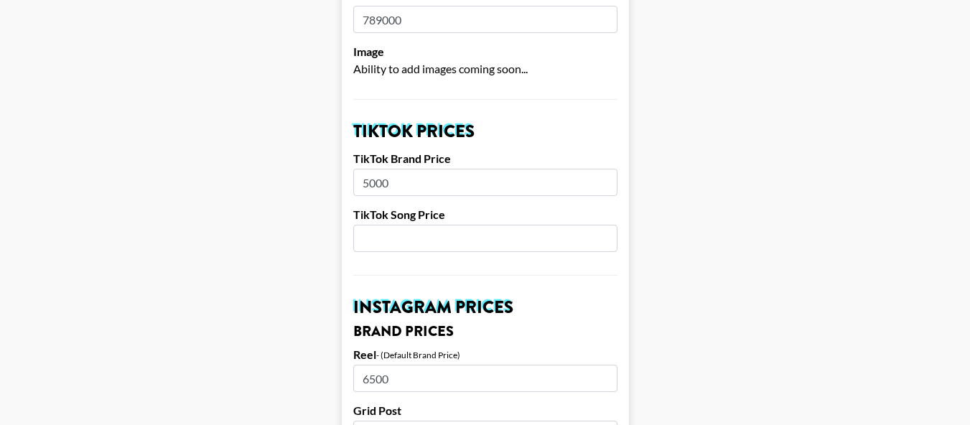
scroll to position [503, 0]
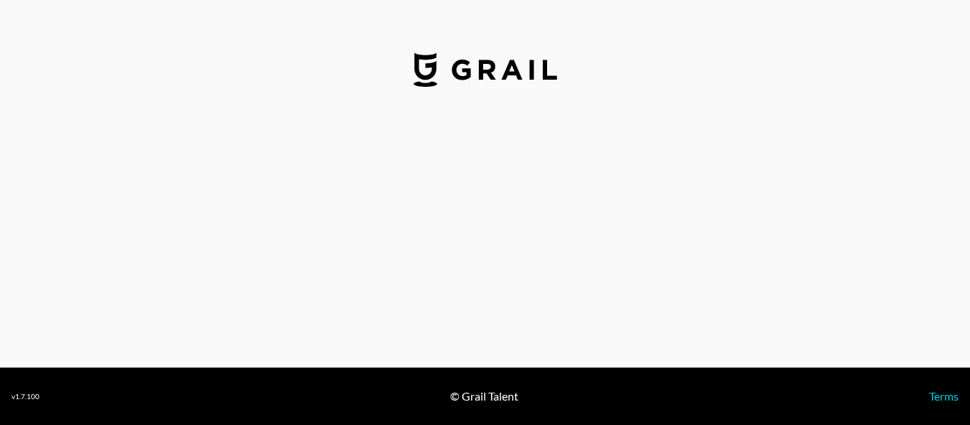
select select "USD"
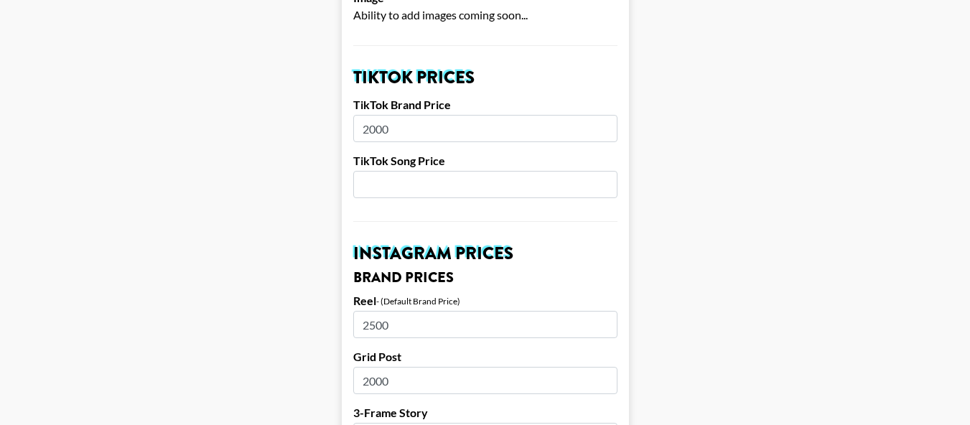
scroll to position [503, 0]
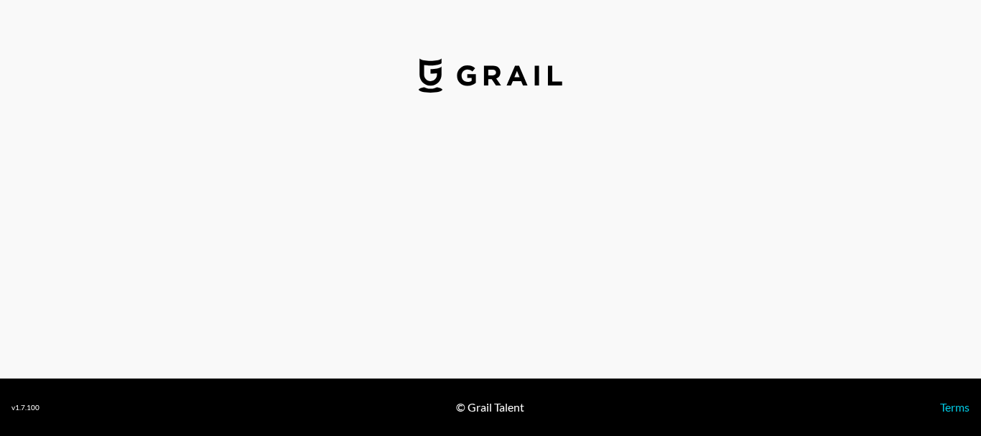
select select "USD"
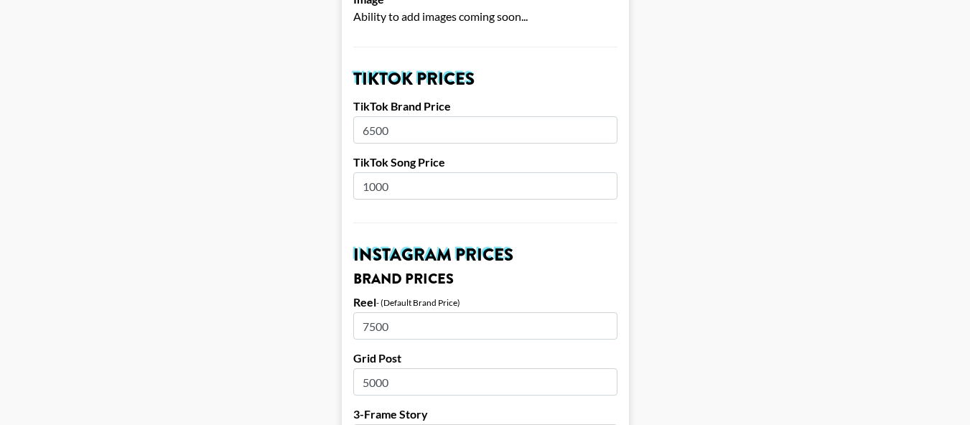
scroll to position [503, 0]
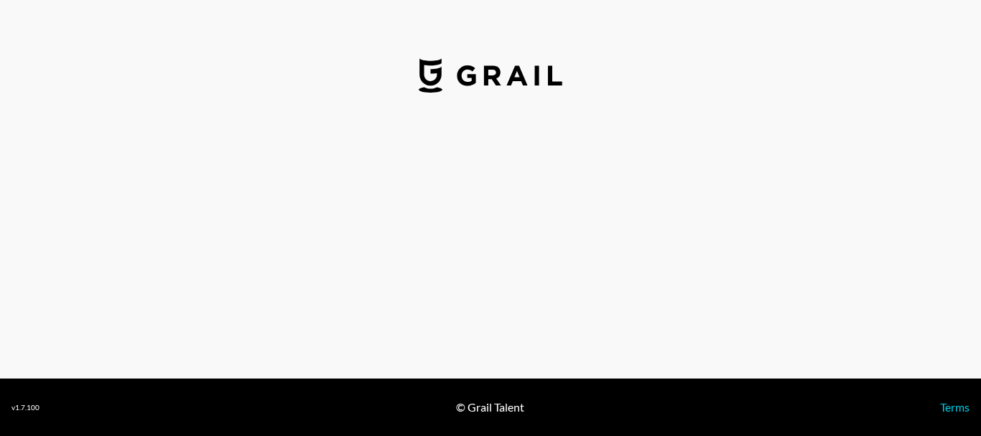
select select "USD"
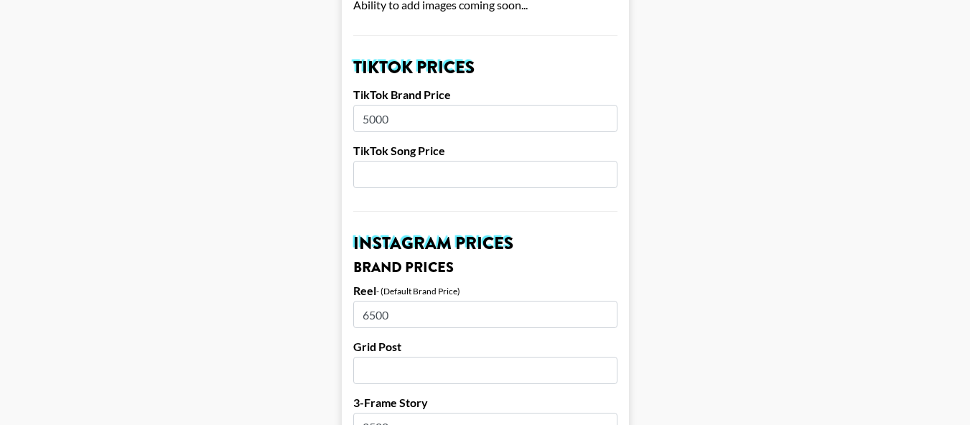
scroll to position [503, 0]
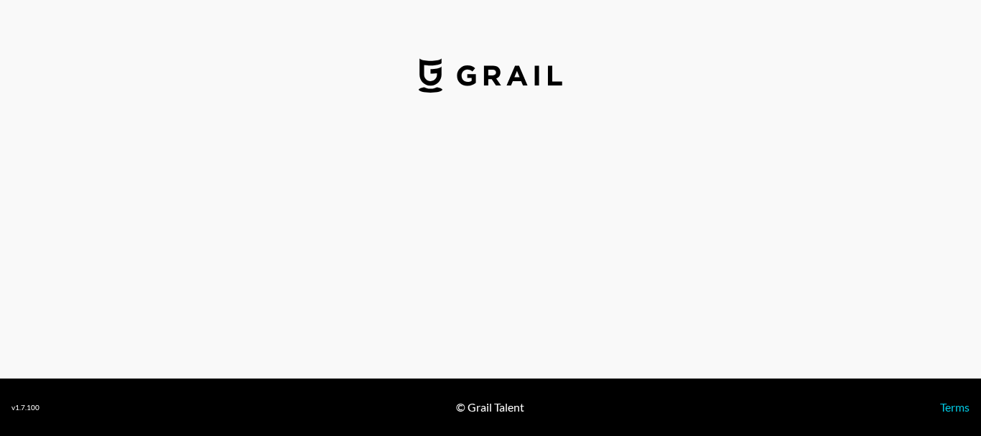
select select "USD"
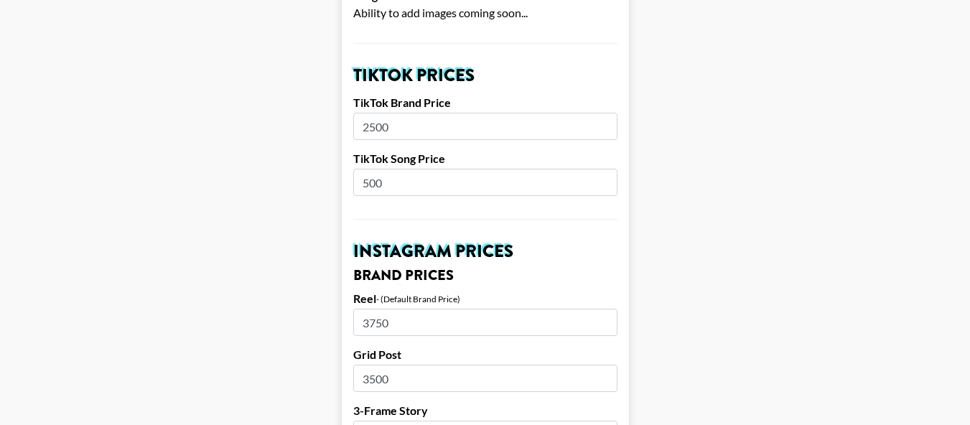
scroll to position [503, 0]
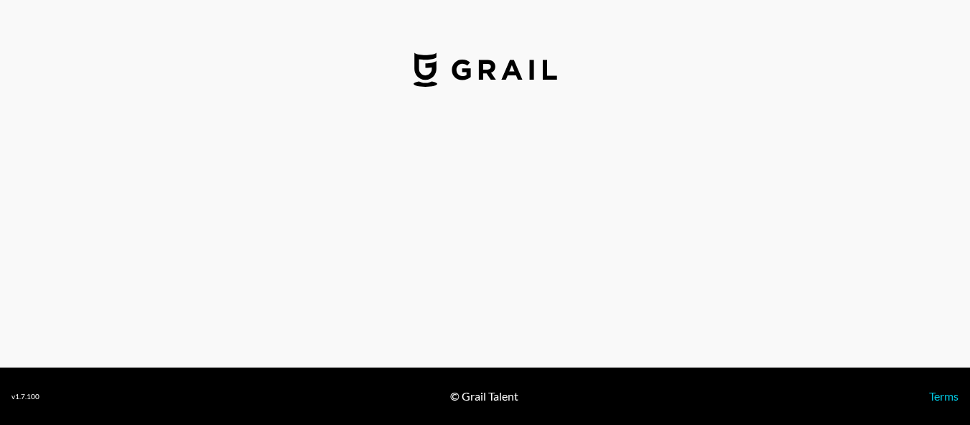
select select "USD"
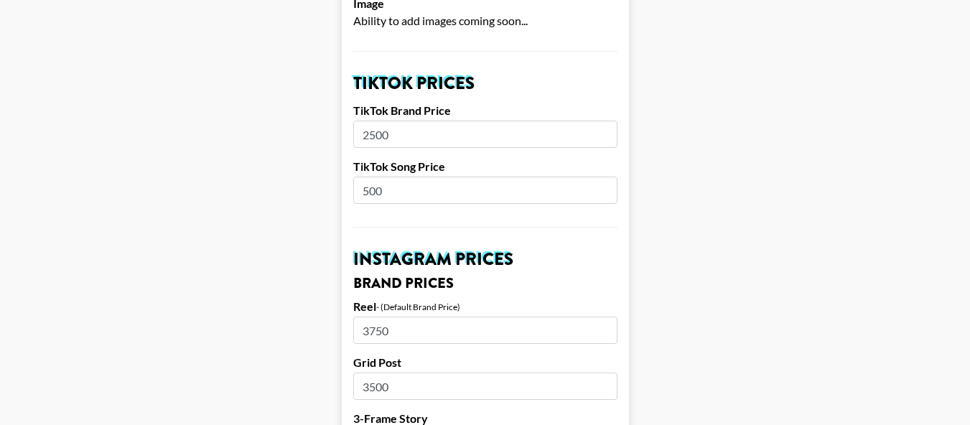
scroll to position [575, 0]
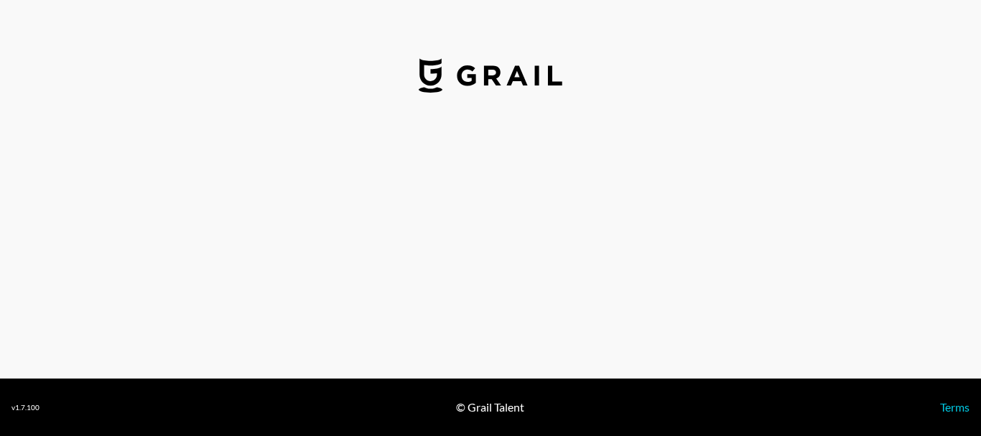
select select "USD"
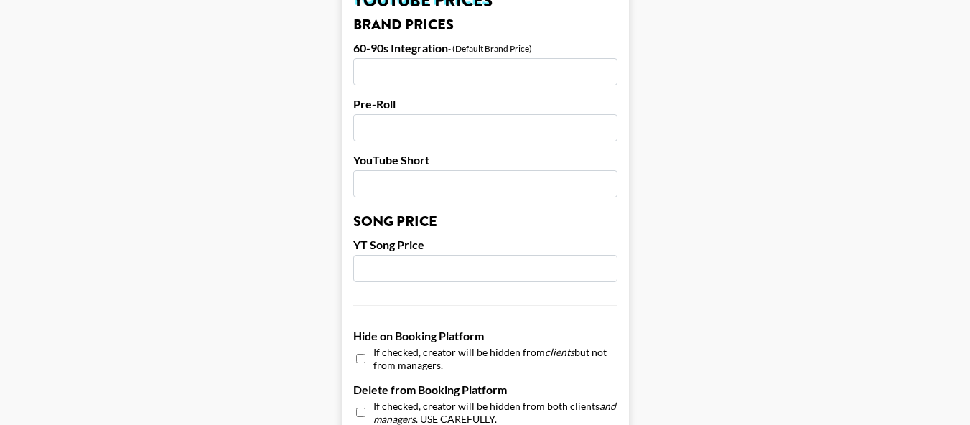
scroll to position [1077, 0]
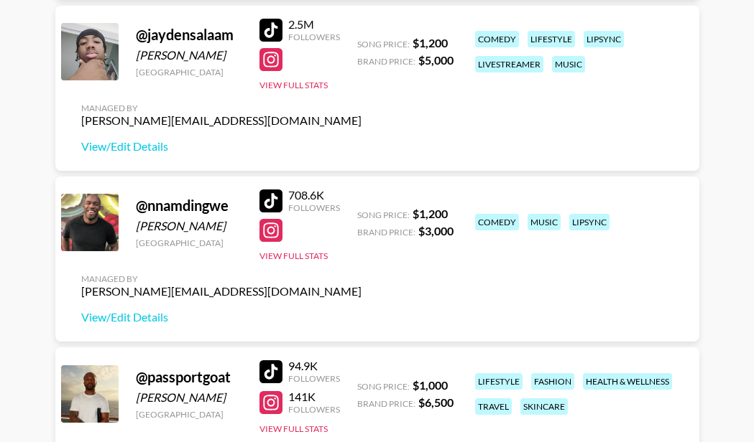
scroll to position [718, 0]
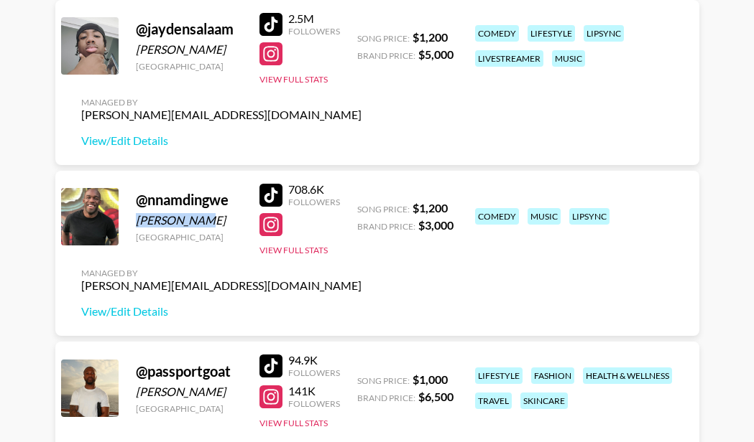
drag, startPoint x: 210, startPoint y: 221, endPoint x: 137, endPoint y: 223, distance: 73.3
click at [137, 223] on div "[PERSON_NAME]" at bounding box center [189, 220] width 106 height 14
copy div "[PERSON_NAME]"
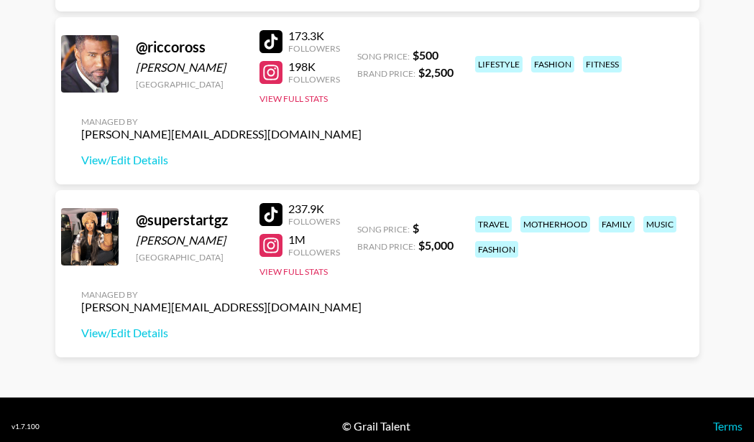
scroll to position [1229, 0]
